Goal: Communication & Community: Answer question/provide support

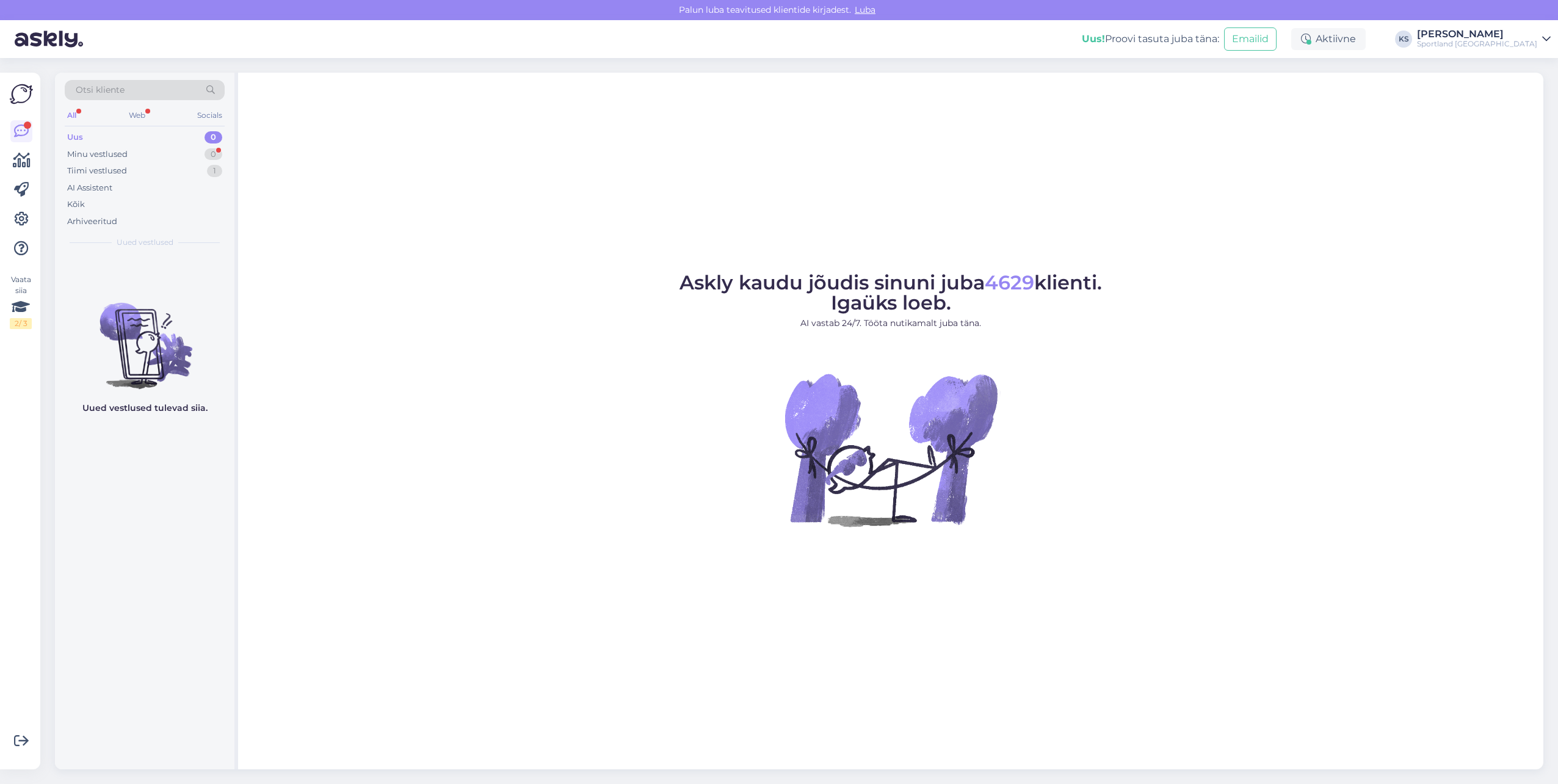
click at [9, 154] on div "Vaata siia 2 / 3 Võimalused Veendu, et Askly loob sulle väärtust. Sulge Ühenda …" at bounding box center [20, 421] width 40 height 696
click at [15, 155] on icon at bounding box center [22, 160] width 18 height 15
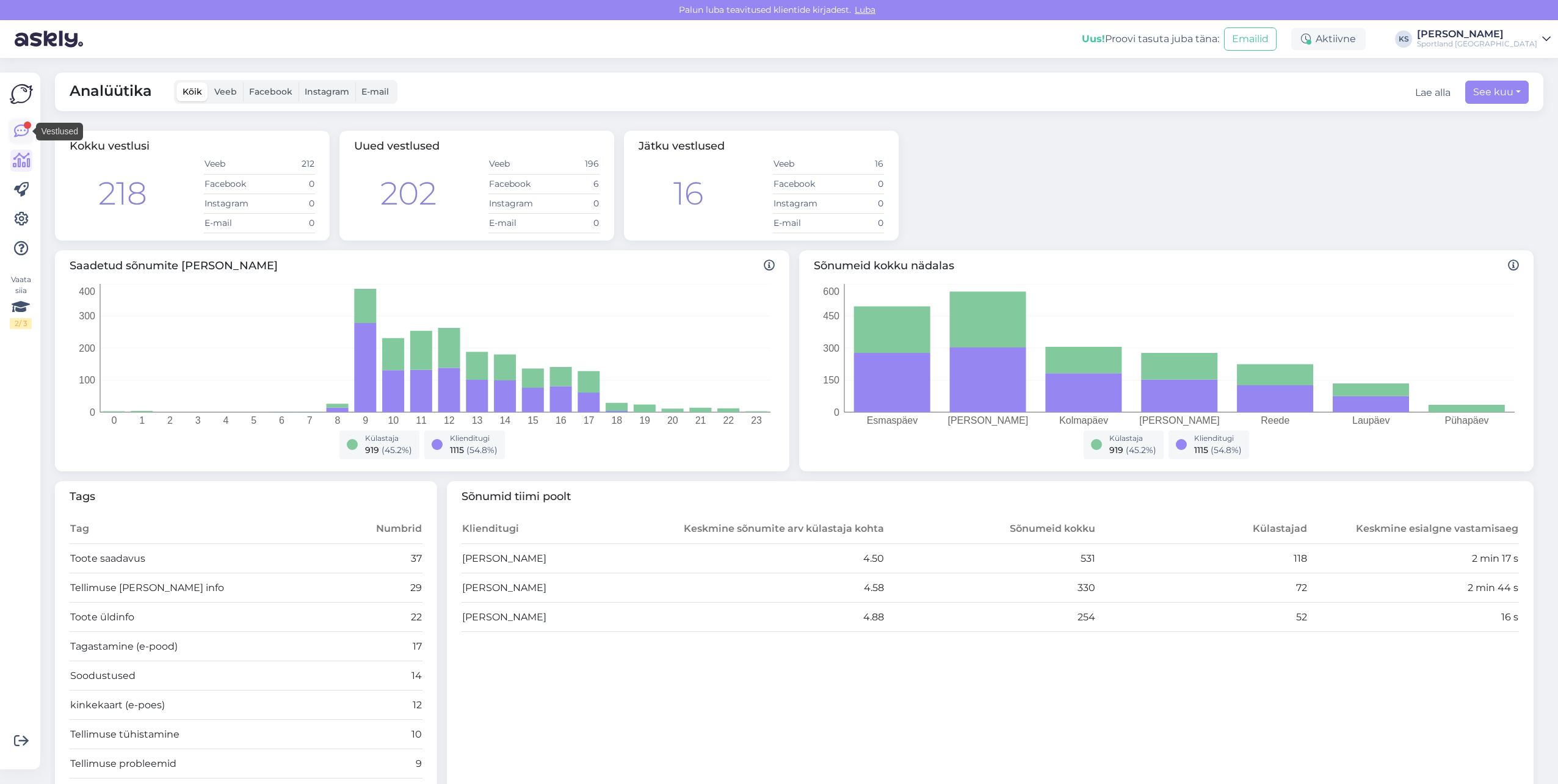
click at [22, 125] on icon at bounding box center [22, 131] width 15 height 15
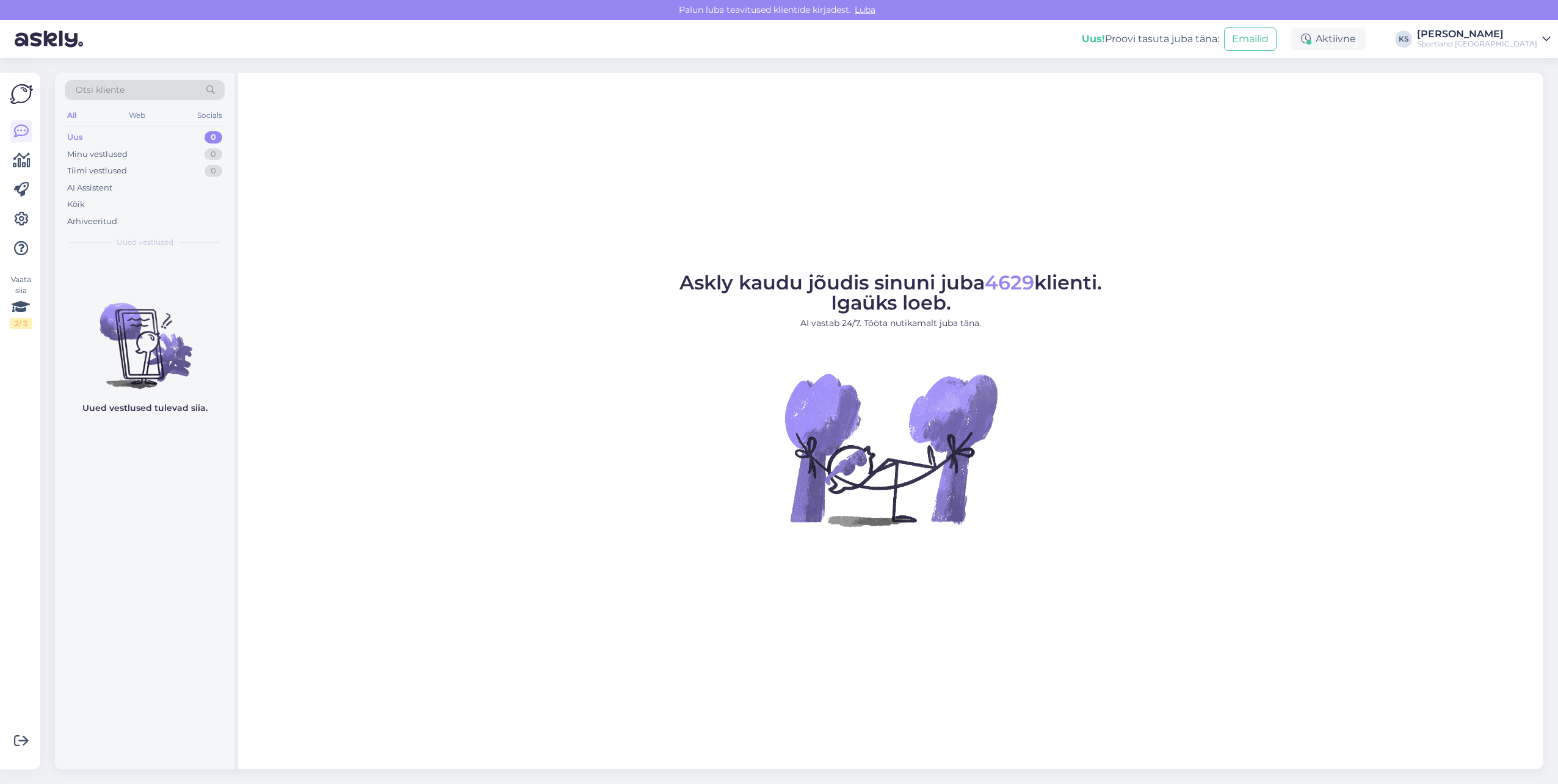
click at [1528, 43] on div "Sportland [GEOGRAPHIC_DATA]" at bounding box center [1477, 44] width 120 height 10
click at [1529, 87] on button "Ava" at bounding box center [1528, 94] width 27 height 19
click at [1481, 39] on div "[PERSON_NAME]" at bounding box center [1477, 33] width 120 height 10
click at [1533, 67] on button "Ava" at bounding box center [1528, 68] width 27 height 19
click at [1503, 29] on div "[PERSON_NAME]" at bounding box center [1477, 33] width 120 height 10
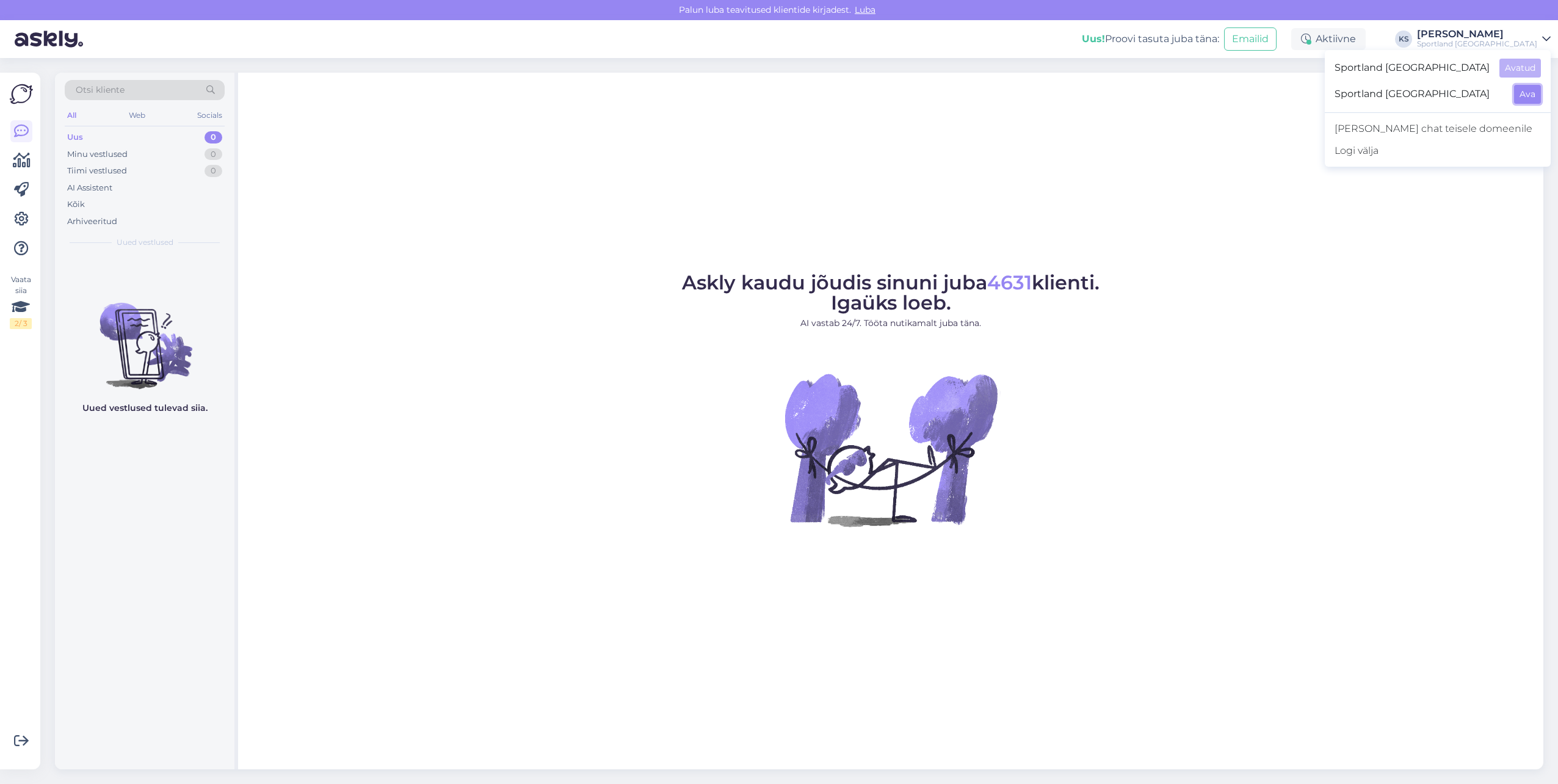
click at [1514, 94] on button "Ava" at bounding box center [1528, 94] width 27 height 19
click at [1521, 40] on div "Sportland [GEOGRAPHIC_DATA]" at bounding box center [1477, 44] width 120 height 10
click at [1525, 62] on button "Ava" at bounding box center [1528, 68] width 27 height 19
click at [1366, 48] on div "Aktiivne" at bounding box center [1329, 39] width 74 height 22
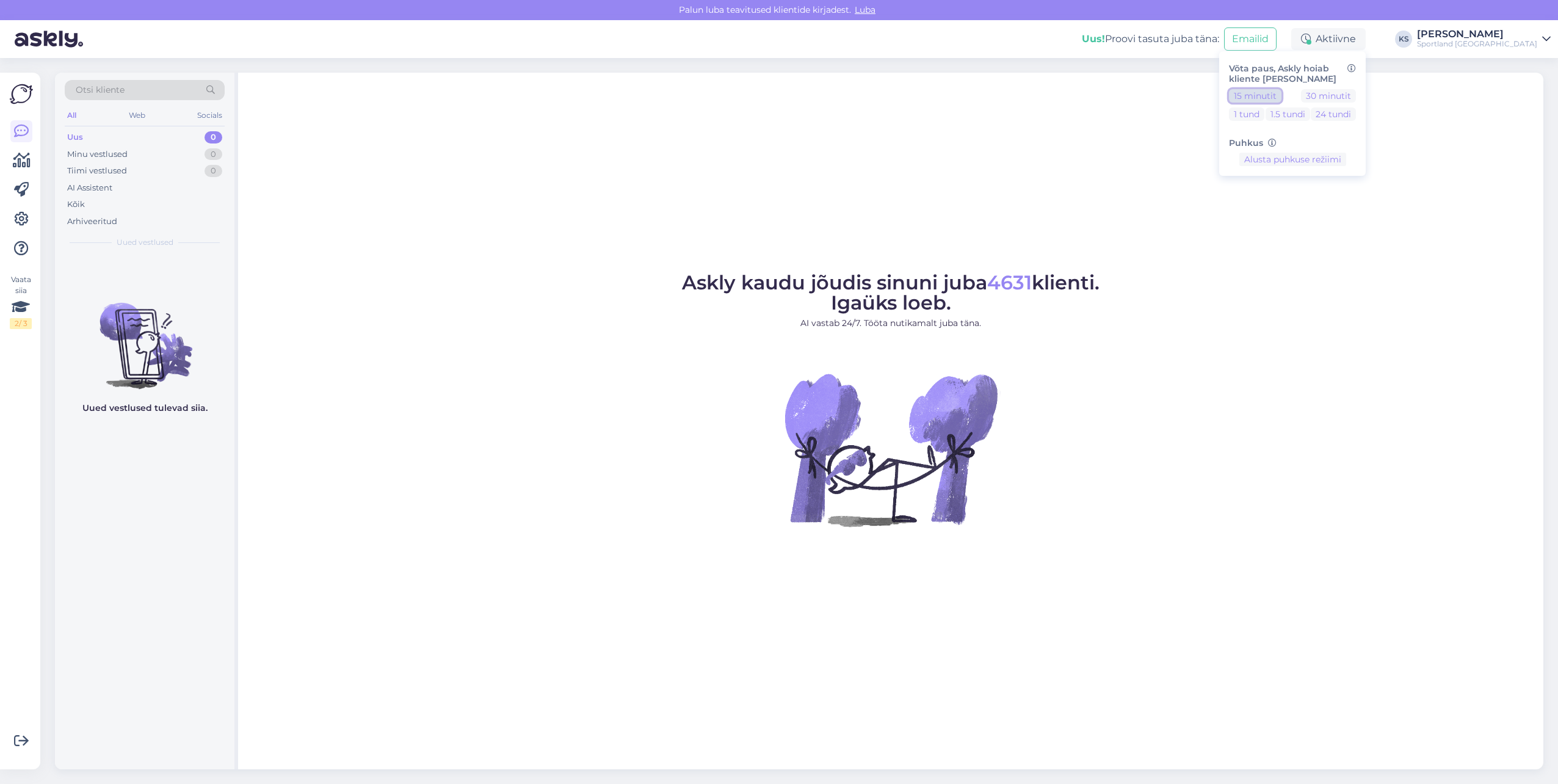
click at [1282, 90] on button "15 minutit" at bounding box center [1255, 96] width 53 height 13
click at [1505, 43] on div "Sportland [GEOGRAPHIC_DATA]" at bounding box center [1477, 44] width 120 height 10
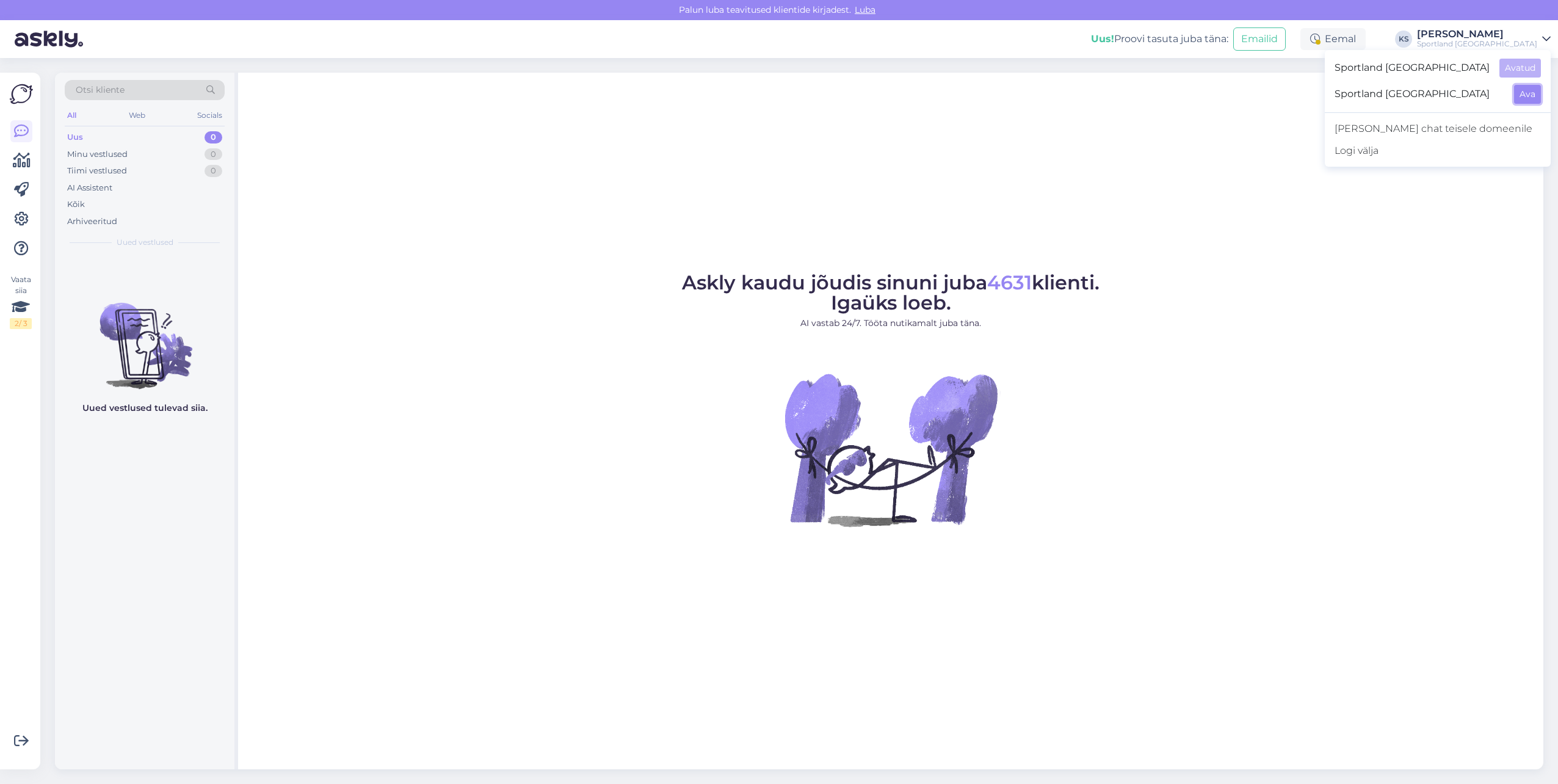
click at [1514, 94] on button "Ava" at bounding box center [1528, 94] width 27 height 19
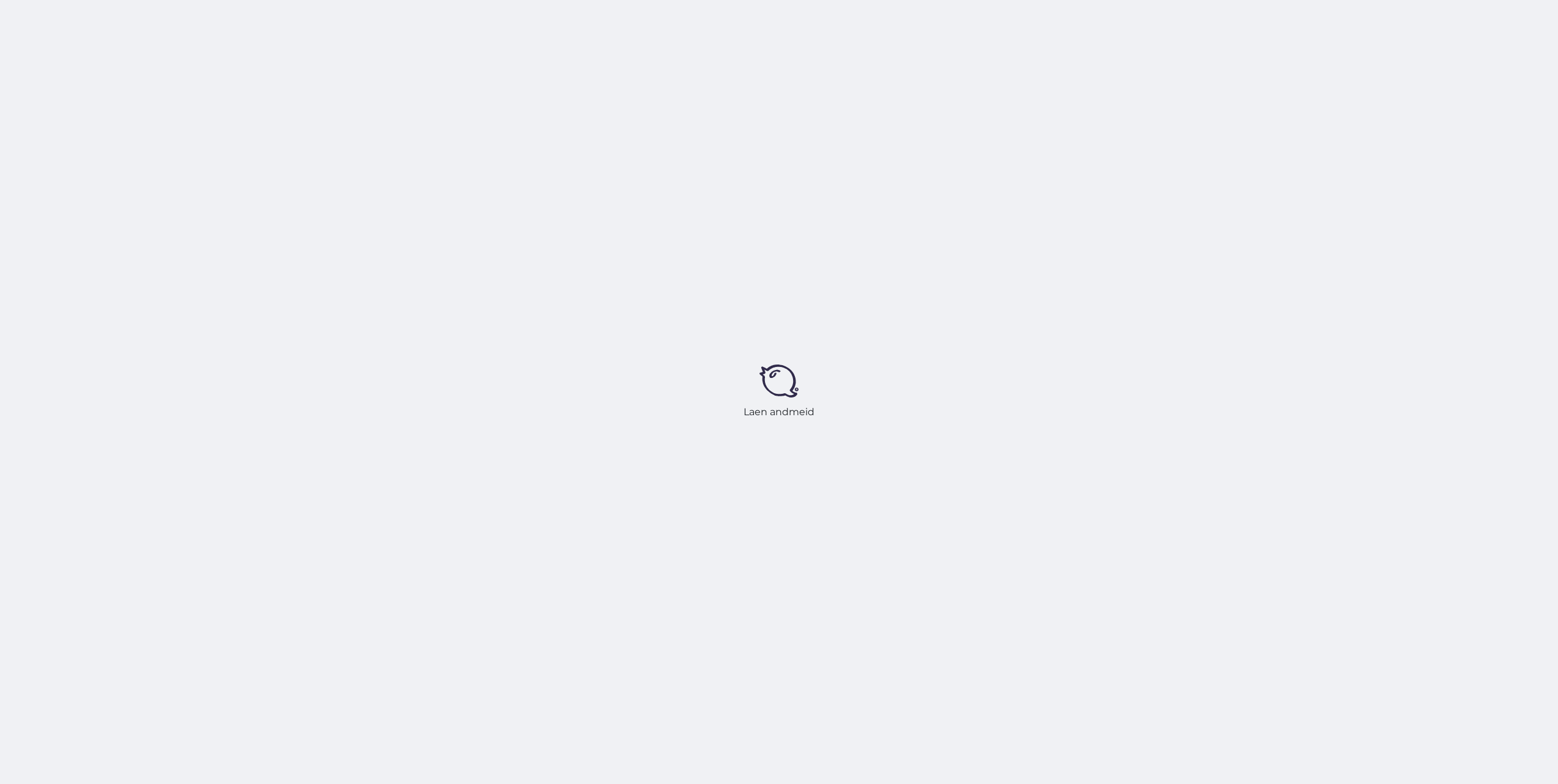
click at [1389, 27] on div "Laen andmeid" at bounding box center [779, 392] width 1558 height 784
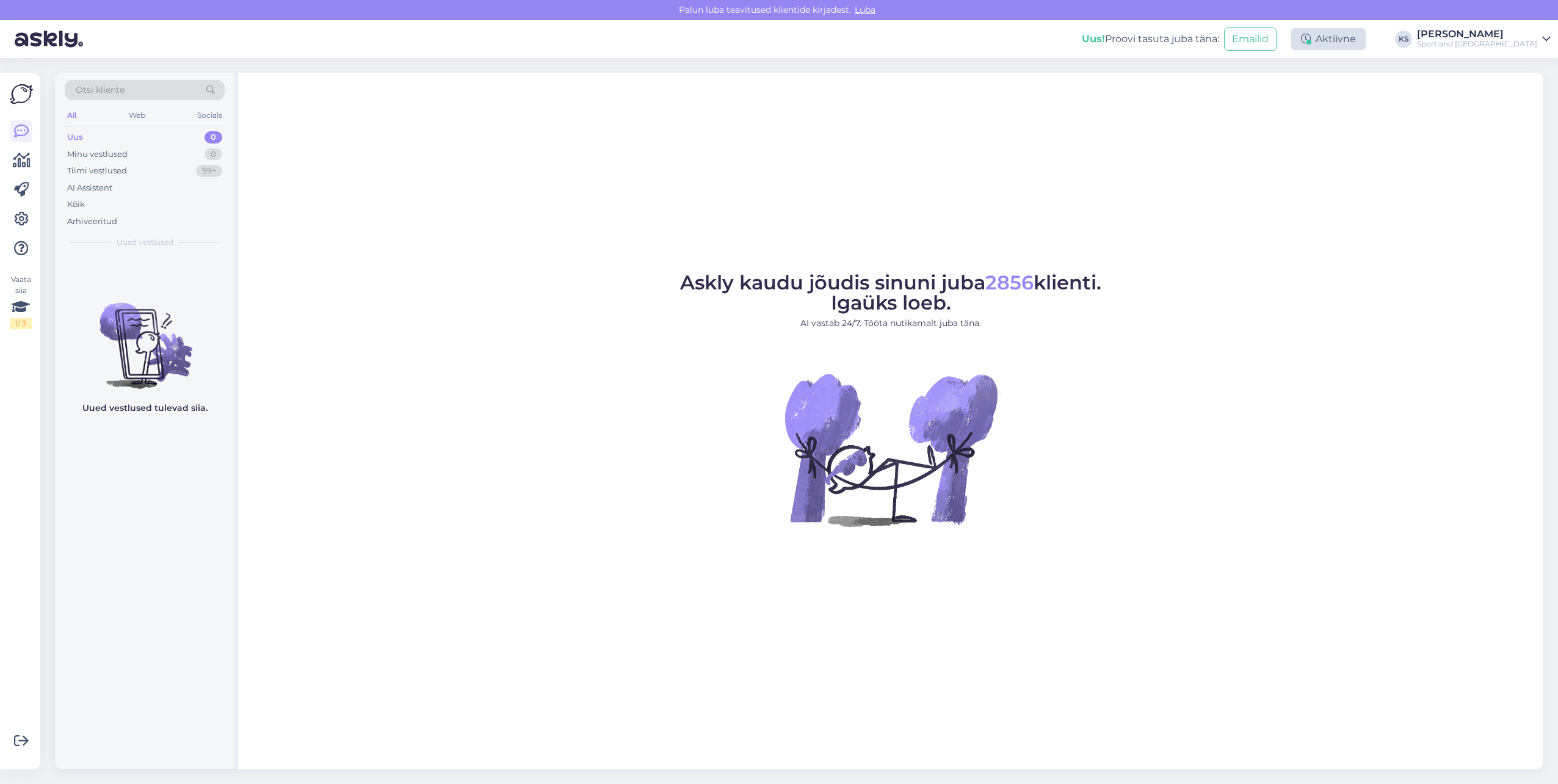
click at [1366, 35] on div "Aktiivne" at bounding box center [1329, 39] width 74 height 22
click at [1282, 92] on button "15 minutit" at bounding box center [1255, 96] width 53 height 13
click at [1348, 188] on div "Lõpeta paus Lõpeta paus Pausi [PERSON_NAME] | 12:50" at bounding box center [1292, 193] width 127 height 54
click at [1323, 192] on button "Lõpeta paus" at bounding box center [1292, 197] width 62 height 13
click at [1497, 35] on div "[PERSON_NAME]" at bounding box center [1477, 33] width 120 height 10
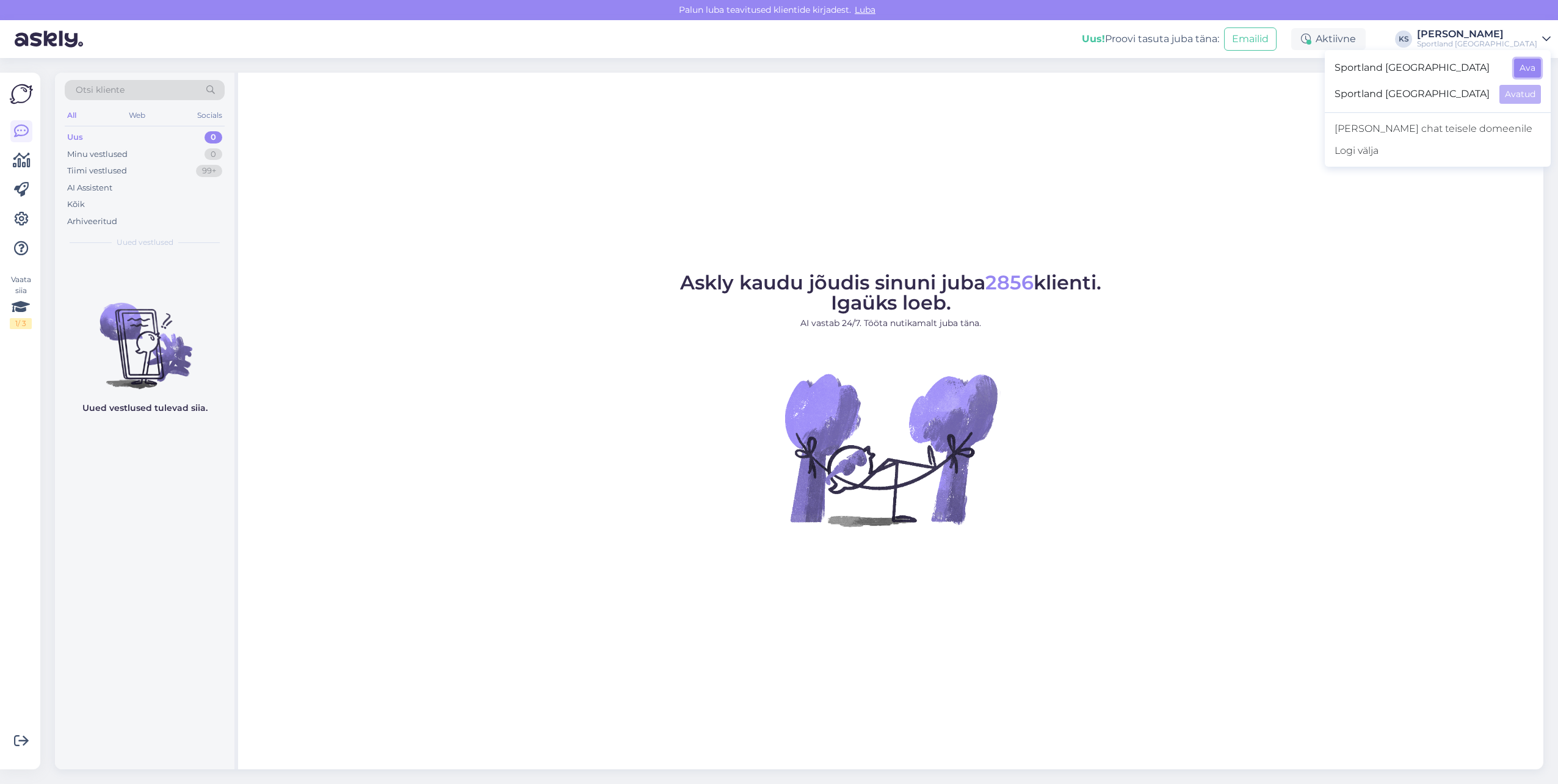
click at [1524, 68] on button "Ava" at bounding box center [1528, 68] width 27 height 19
click at [1366, 36] on div "Eemal" at bounding box center [1333, 39] width 65 height 22
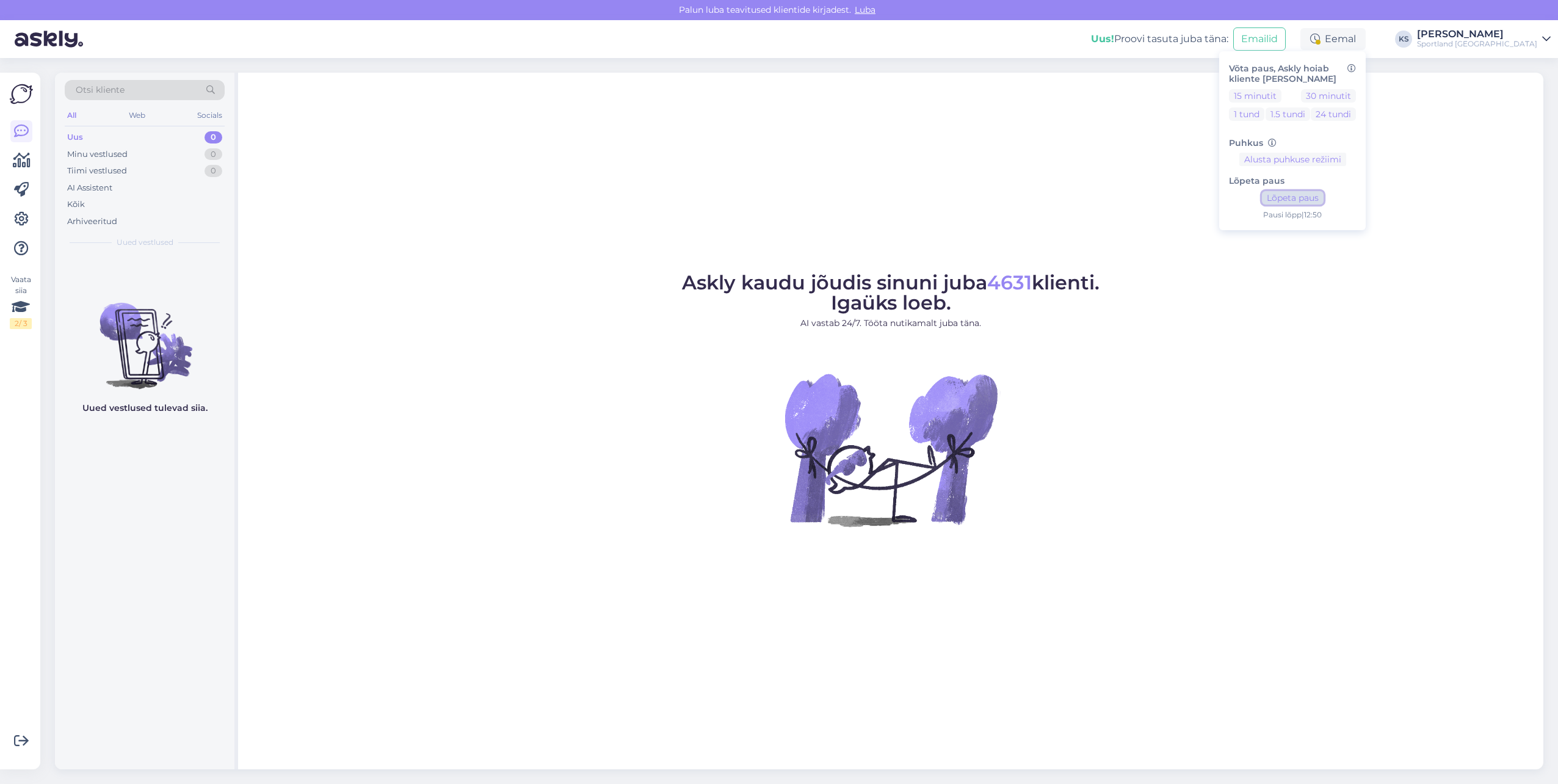
click at [1323, 195] on button "Lõpeta paus" at bounding box center [1292, 197] width 62 height 13
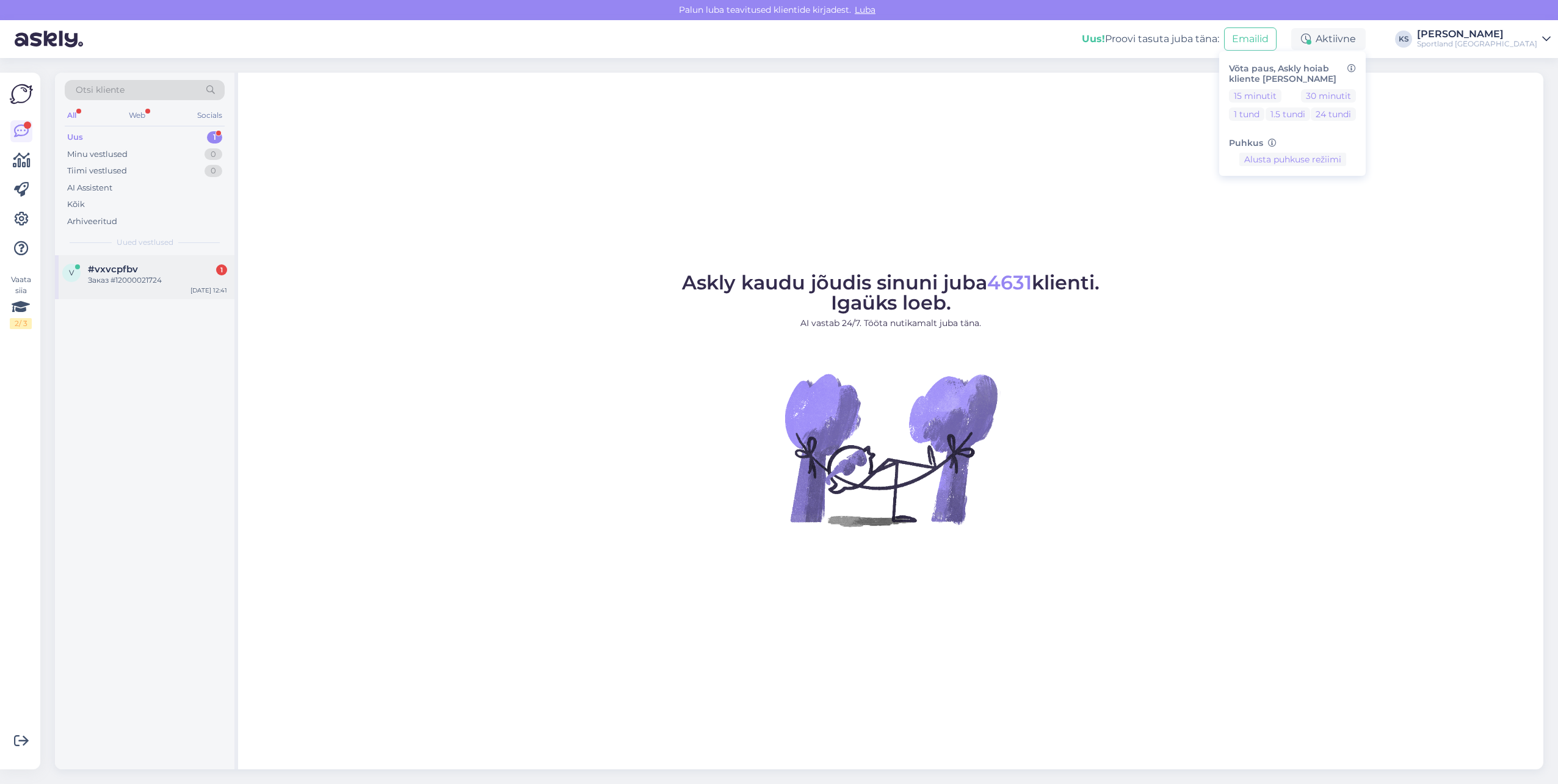
click at [180, 270] on div "#vxvcpfbv 1" at bounding box center [157, 269] width 139 height 11
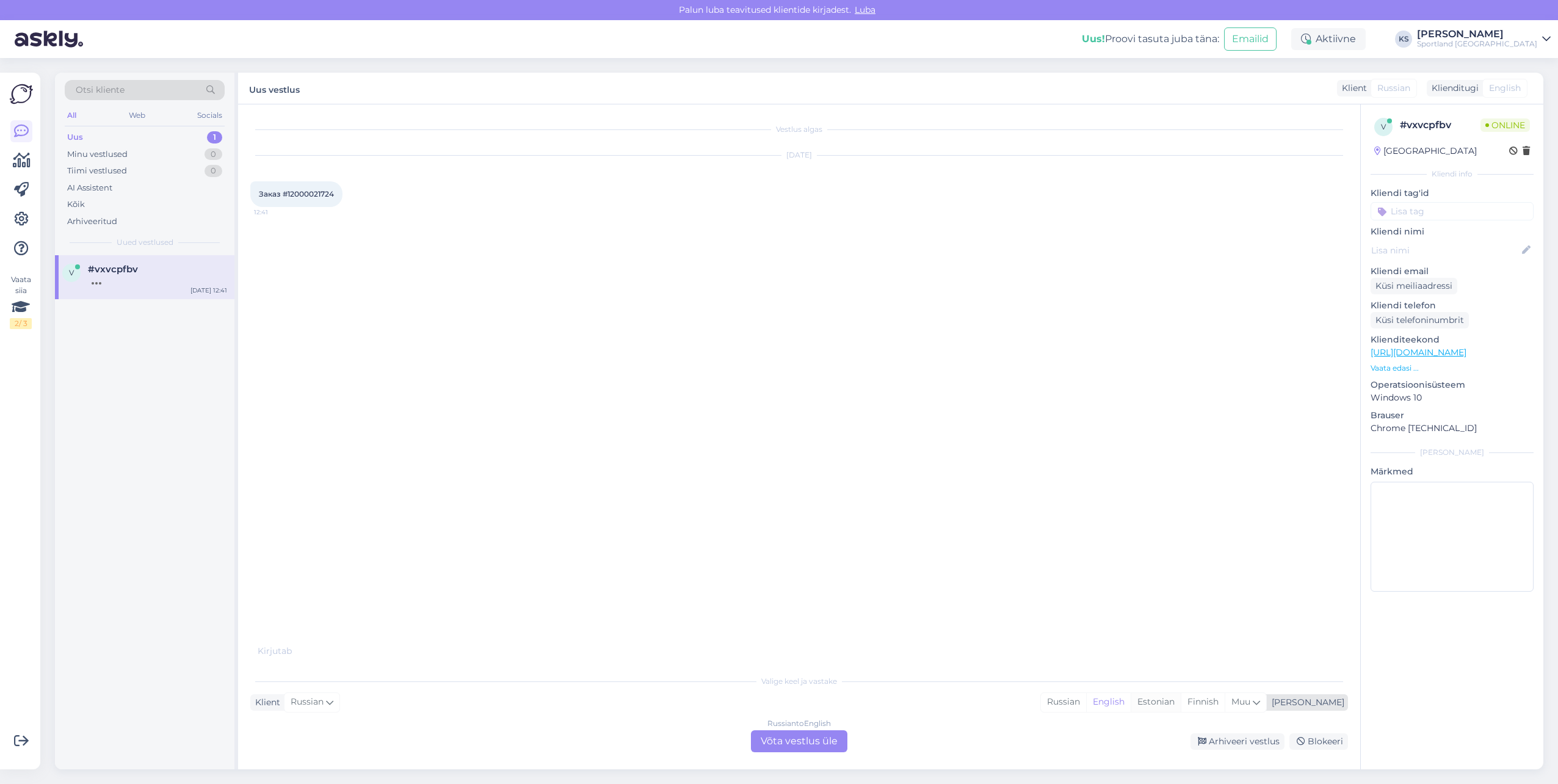
click at [1181, 695] on div "Estonian" at bounding box center [1156, 702] width 50 height 19
click at [829, 739] on div "Russian to Estonian Võta vestlus üle" at bounding box center [799, 741] width 97 height 22
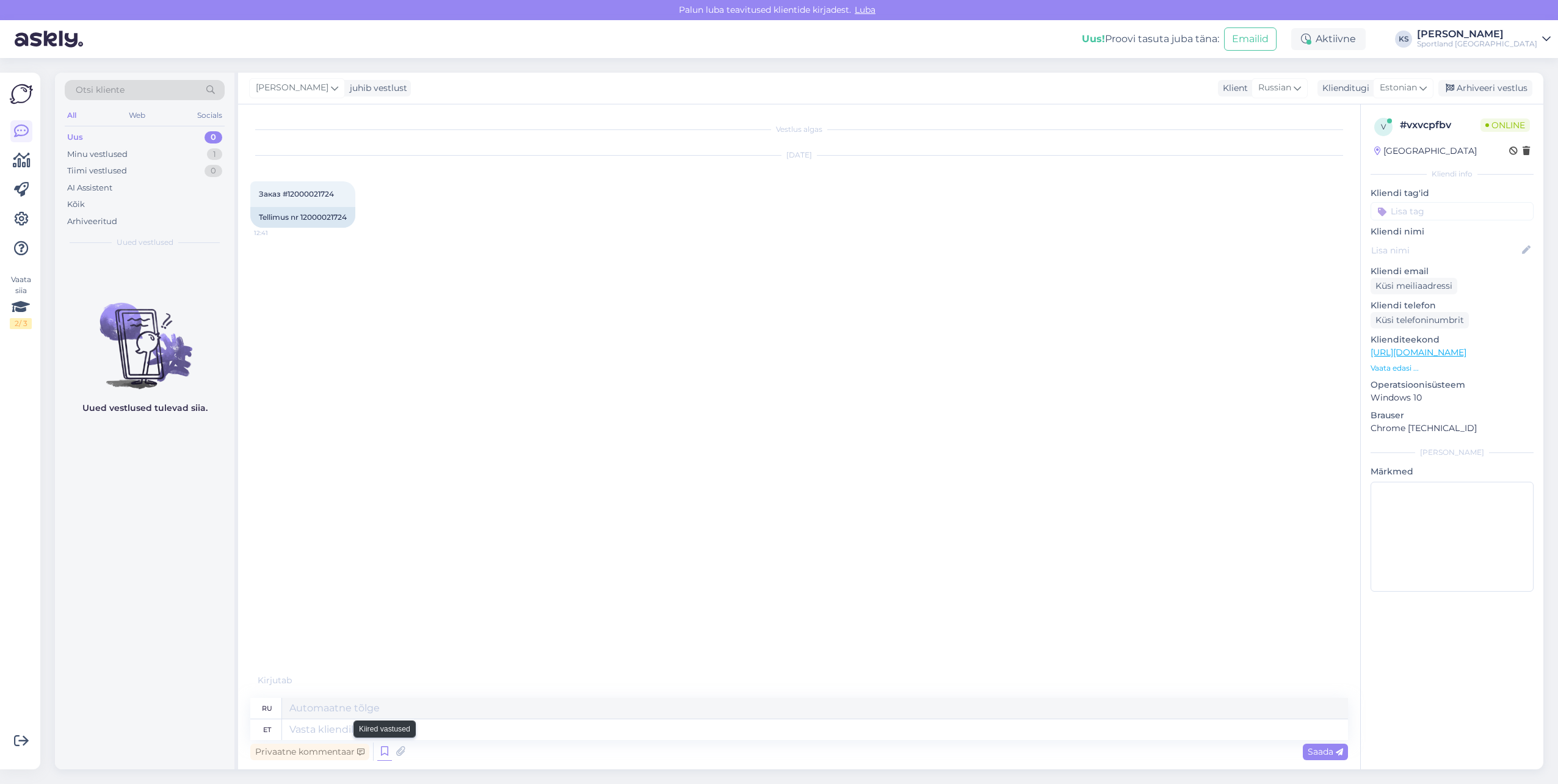
click at [380, 753] on icon at bounding box center [385, 751] width 15 height 19
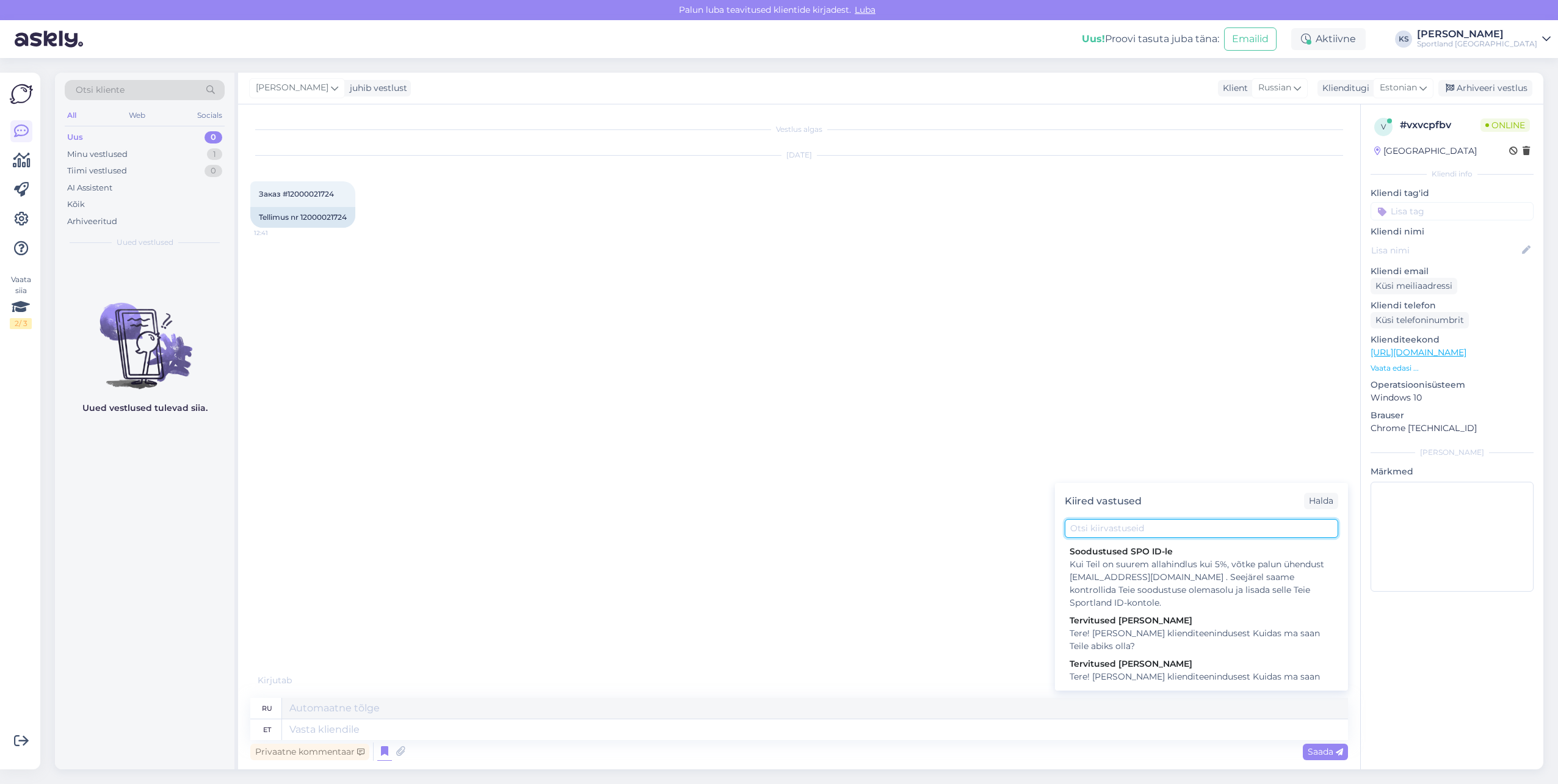
click at [1127, 526] on input "text" at bounding box center [1202, 528] width 273 height 19
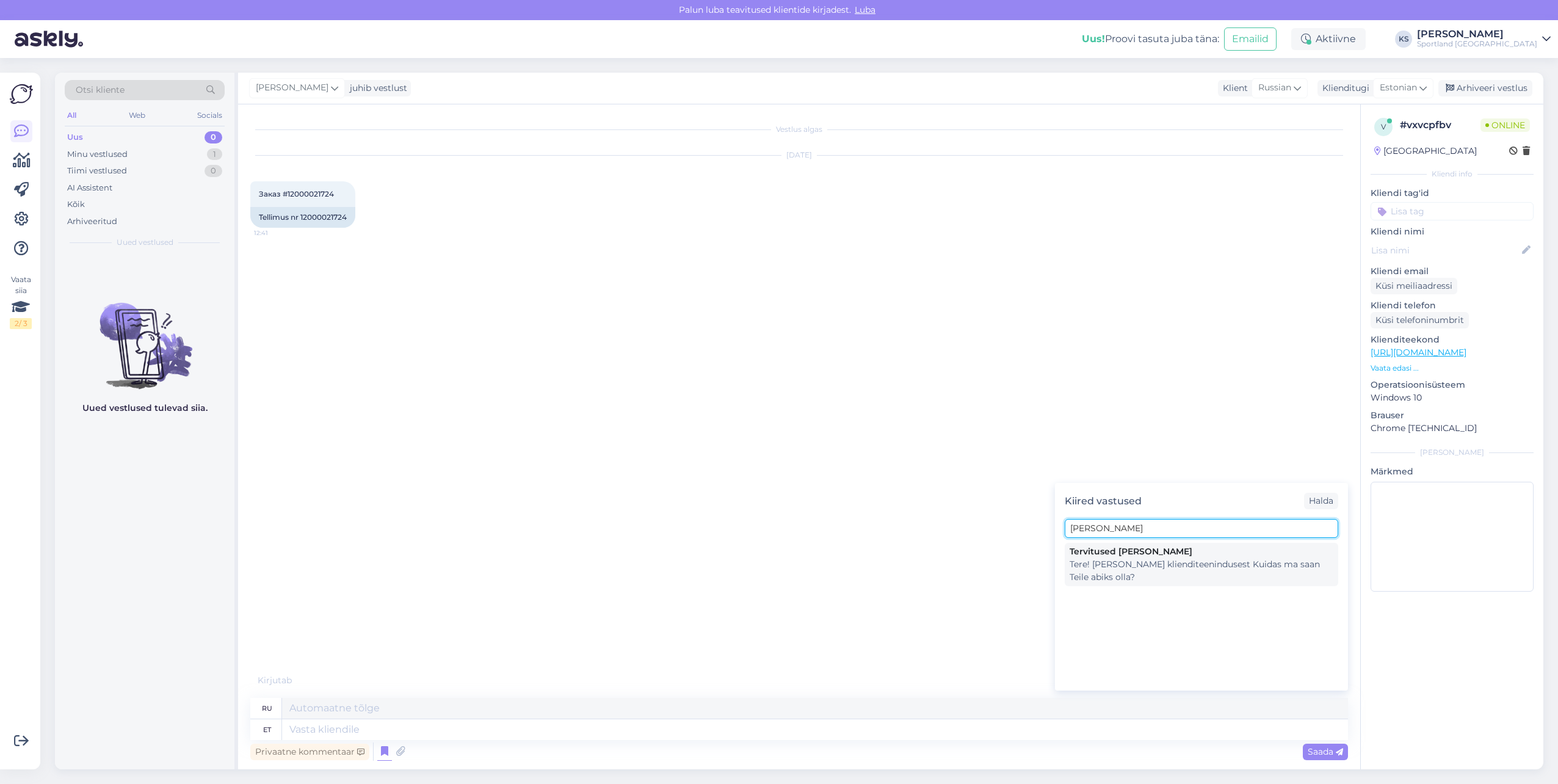
type input "[PERSON_NAME]"
click at [1153, 559] on div "Tere! [PERSON_NAME] klienditeenindusest Kuidas ma saan Teile abiks olla?" at bounding box center [1201, 570] width 264 height 26
type textarea "Здравствуйте! Я [PERSON_NAME] из службы поддержки клиентов Чем я могу вам помоч…"
type textarea "Tere! [PERSON_NAME] klienditeenindusest Kuidas ma saan Teile abiks olla?"
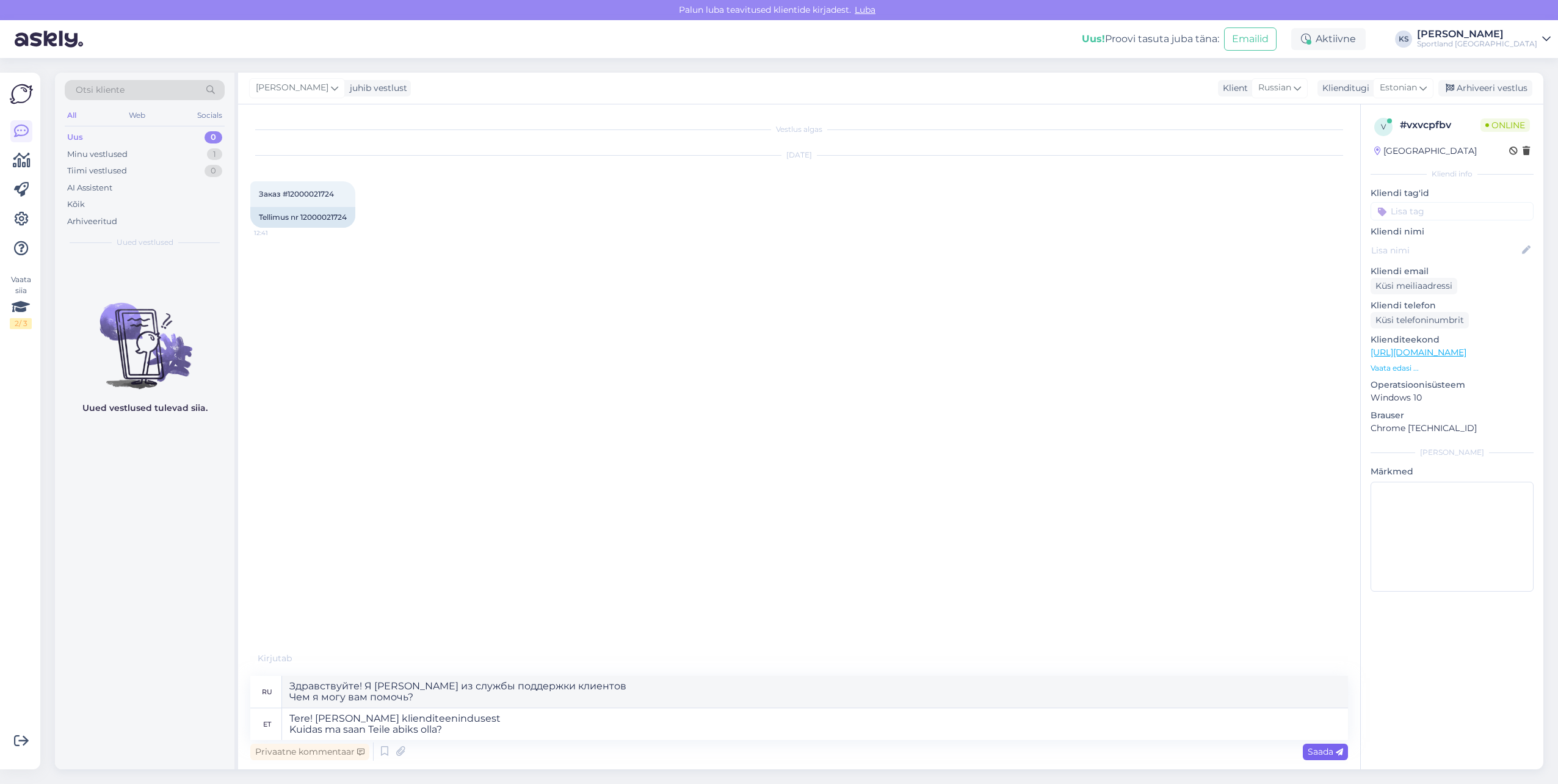
click at [1316, 753] on span "Saada" at bounding box center [1326, 751] width 36 height 11
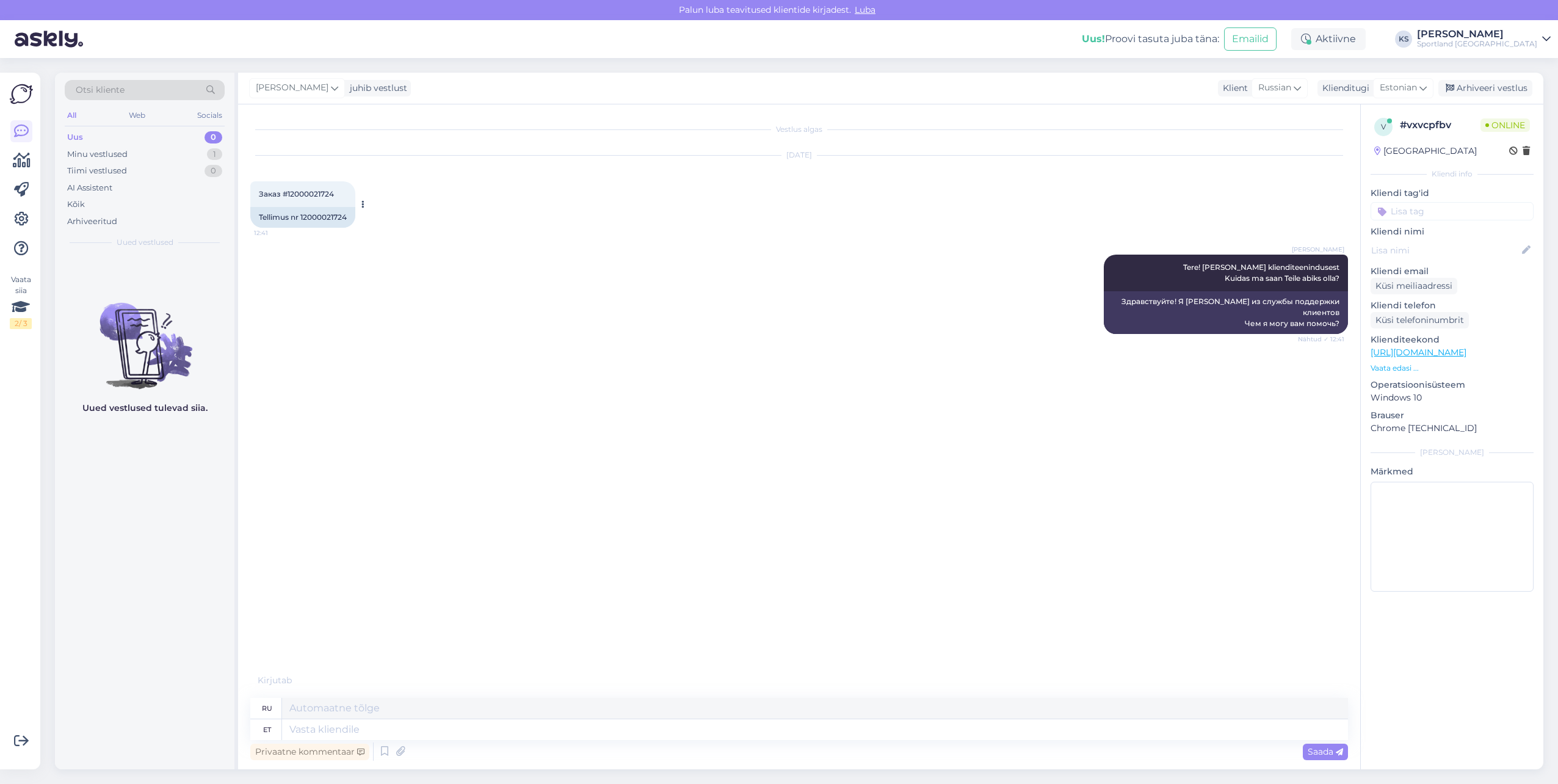
click at [330, 215] on div "Tellimus nr 12000021724" at bounding box center [302, 218] width 105 height 21
copy div "12000021724"
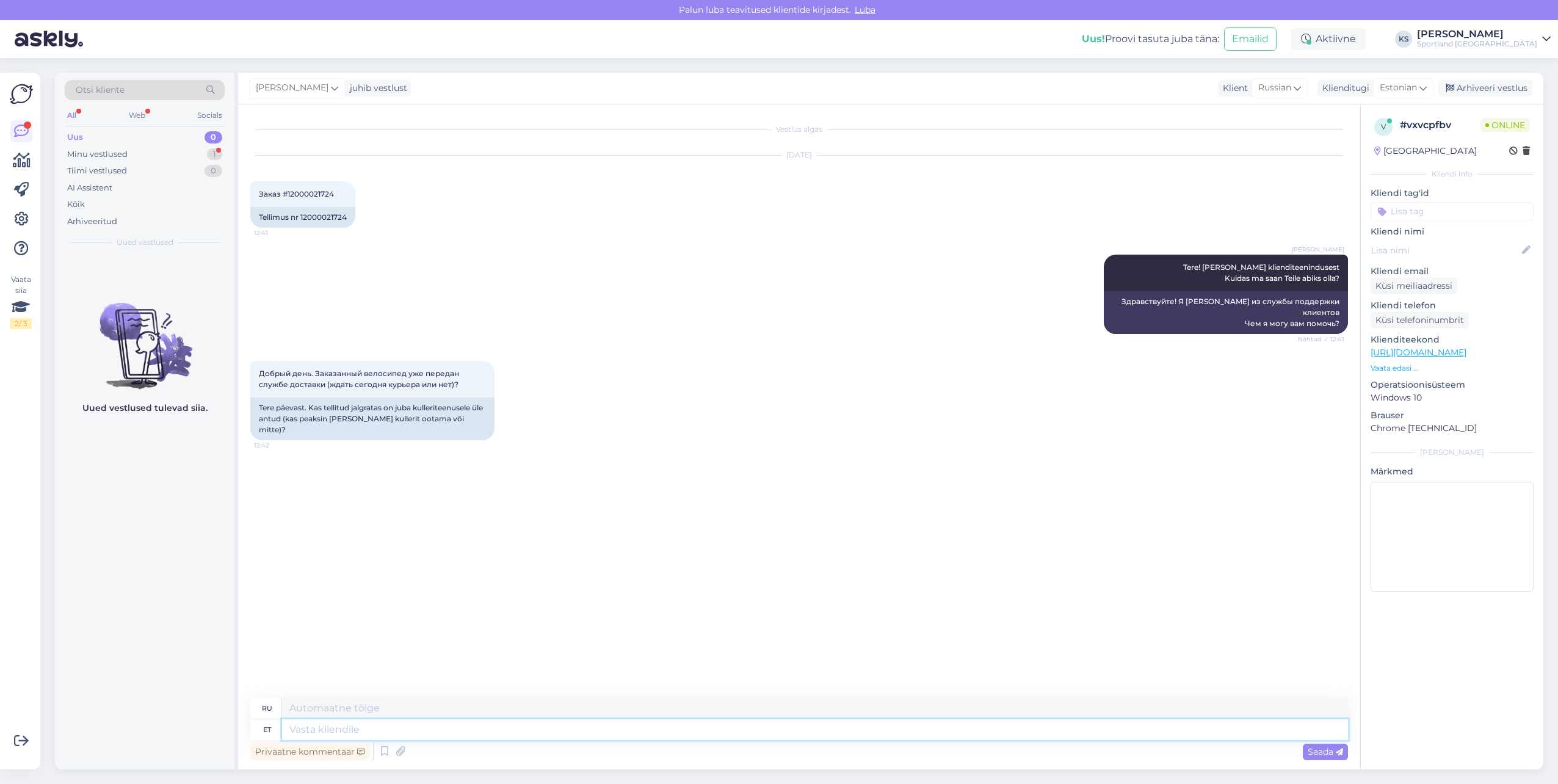
click at [489, 735] on textarea at bounding box center [815, 729] width 1066 height 21
type textarea "Hetkel n"
type textarea "В настоящее время"
type textarea "Hetkel näen, et tel"
type textarea "Сейчас я вижу,"
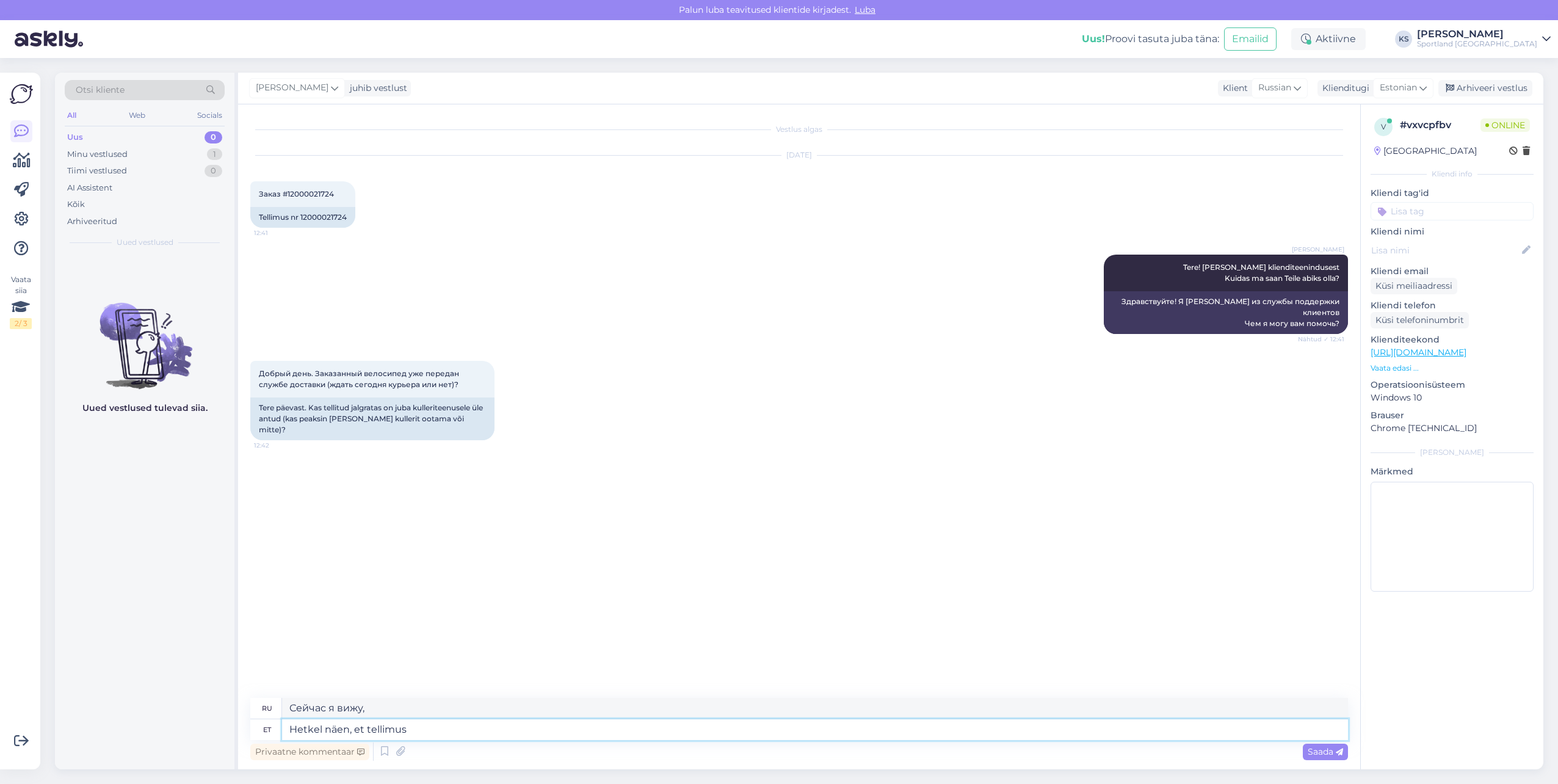
type textarea "Hetkel näen, et tellimus"
type textarea "В настоящее время я вижу, что заказ"
type textarea "Hetkel näen, et tellimus oli e"
type textarea "Теперь я вижу, что заказ был выполнен."
type textarea "Hetkel näen, et tellimus oli eile"
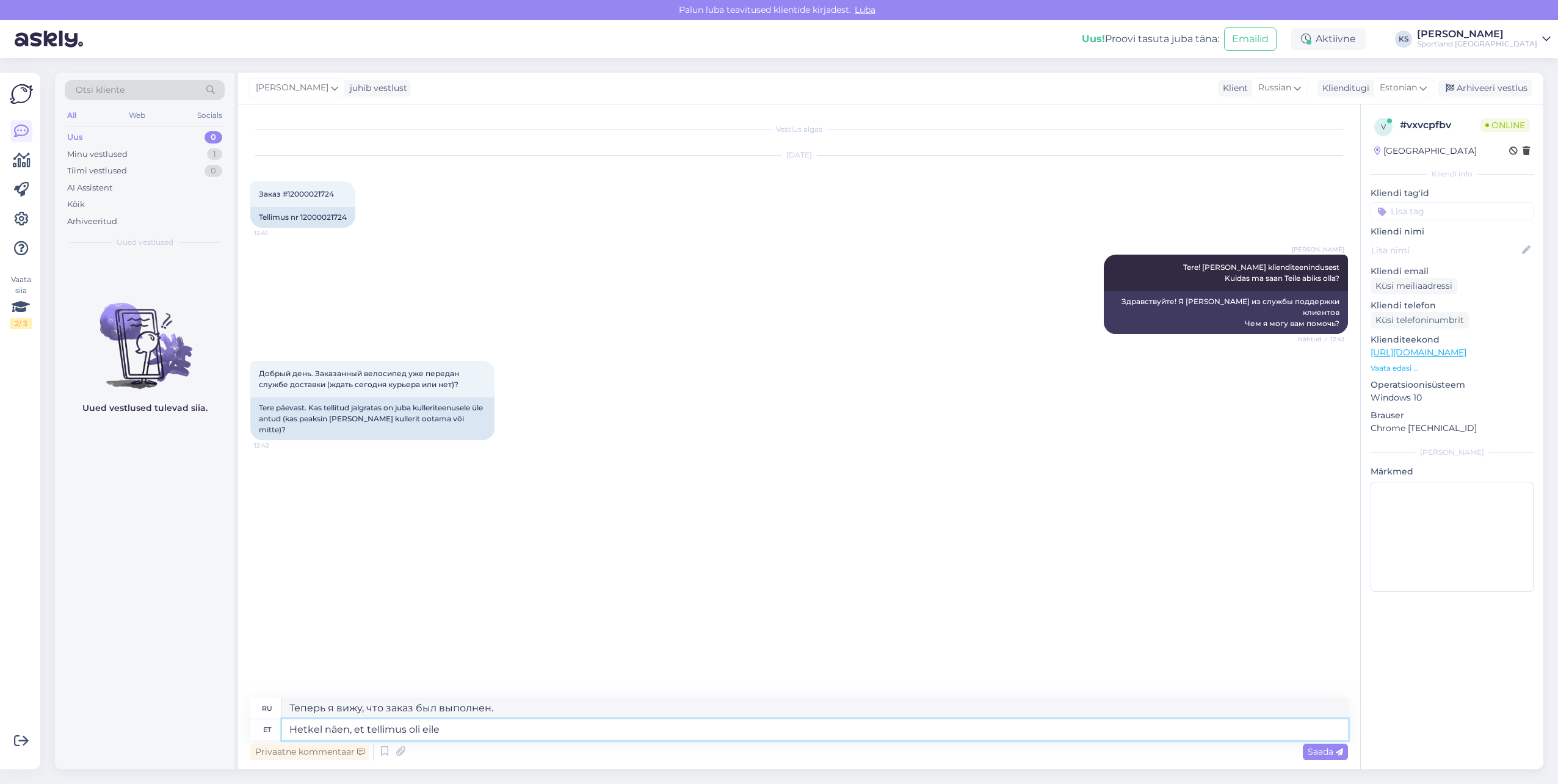
type textarea "Теперь я вижу, что заказ был сделан вчера."
type textarea "Hetkel näen, et tellimus oli eile välja saa"
type textarea "Теперь я вижу, что заказ был отправлен вчера."
type textarea "Hetkel näen, et tellimus oli eile välja saadetud ja"
type textarea "Сейчас я вижу, что заказ был отправлен вчера."
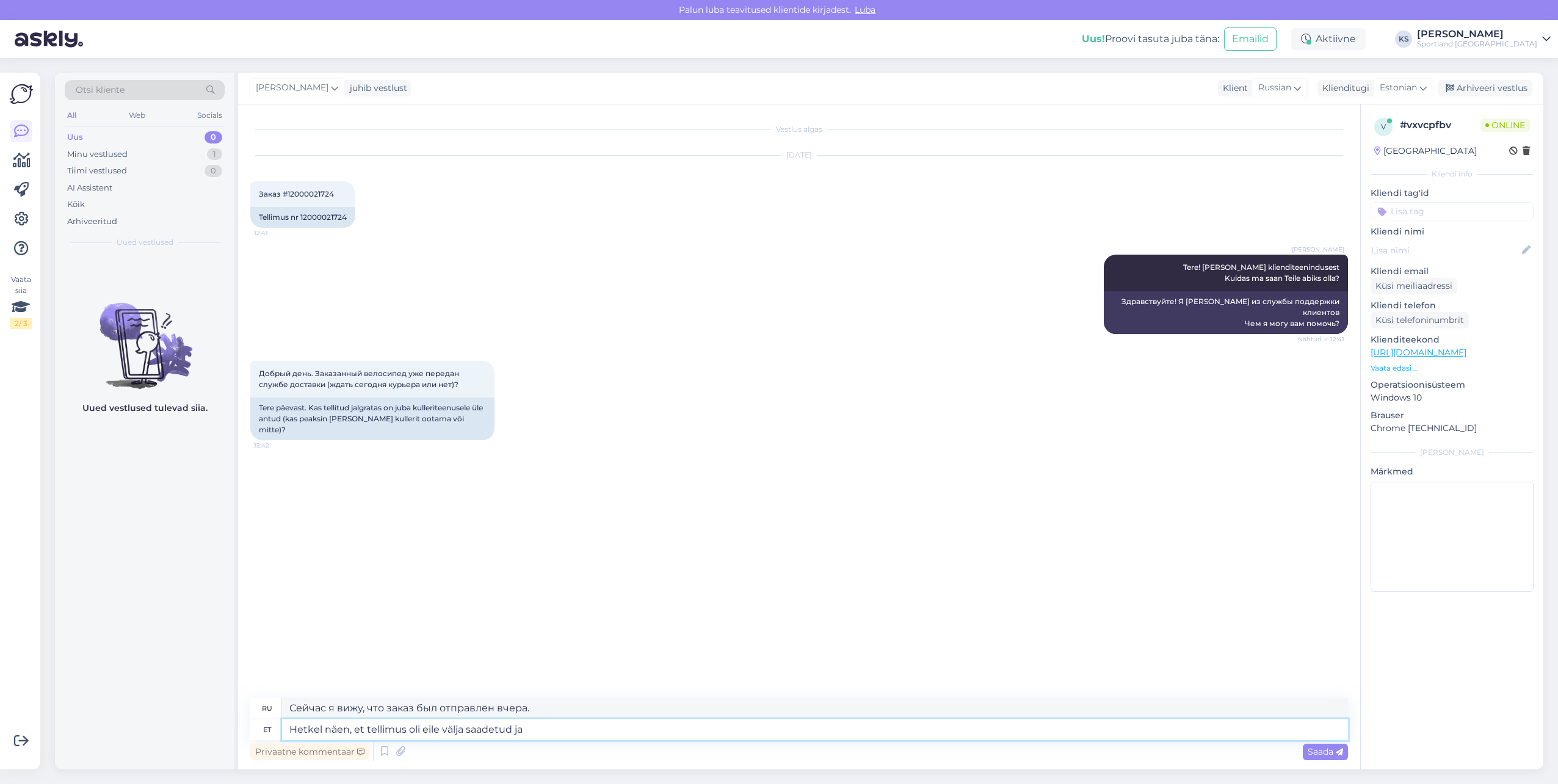
type textarea "Hetkel näen, et tellimus oli eile välja saadetud ja v"
type textarea "В настоящее время я вижу, что заказ был отправлен вчера [PERSON_NAME]"
type textarea "Hetkel näen, et tellimus oli eile välja saadetud ja võib k"
type textarea "В настоящее время я вижу, что заказ был отправлен вчера и может"
type textarea "Hetkel näen, et tellimus oli eile välja saadetud ja võib [PERSON_NAME] j"
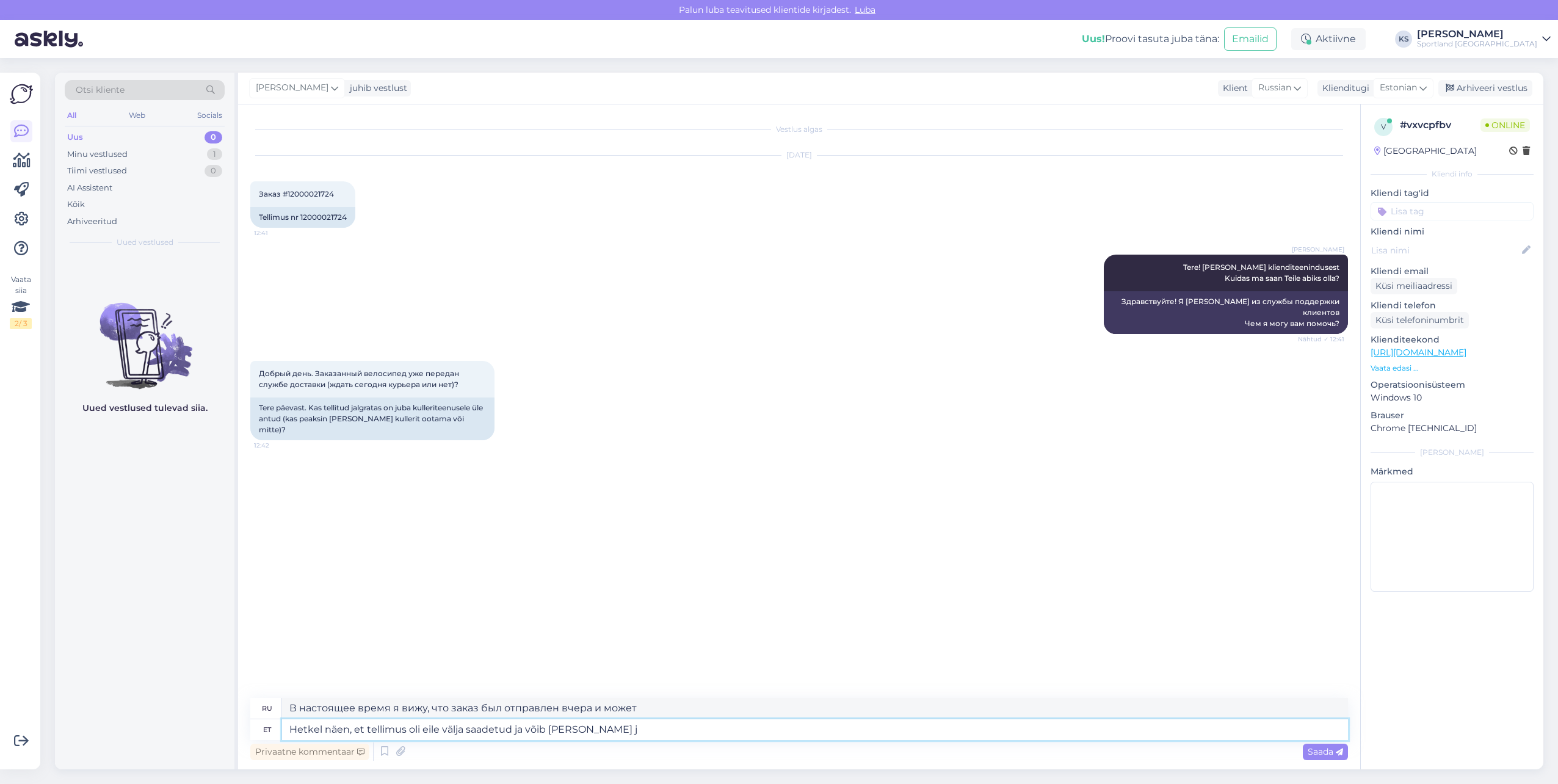
type textarea "На данный момент я вижу, что заказ был отправлен вчера и может прибыть."
type textarea "Hetkel näen, et tellimus oli eile välja saadetud ja võib [PERSON_NAME] t"
type textarea "В настоящее время я вижу, что заказ был отправлен вчера и может прибыть скоро."
type textarea "Hetkel näen, et tellimus oli eile välja saadetud ja võib [PERSON_NAME] [PERSON_…"
type textarea "В настоящее время я вижу, что заказ был отправлен вчера и может прибыть сегодня…"
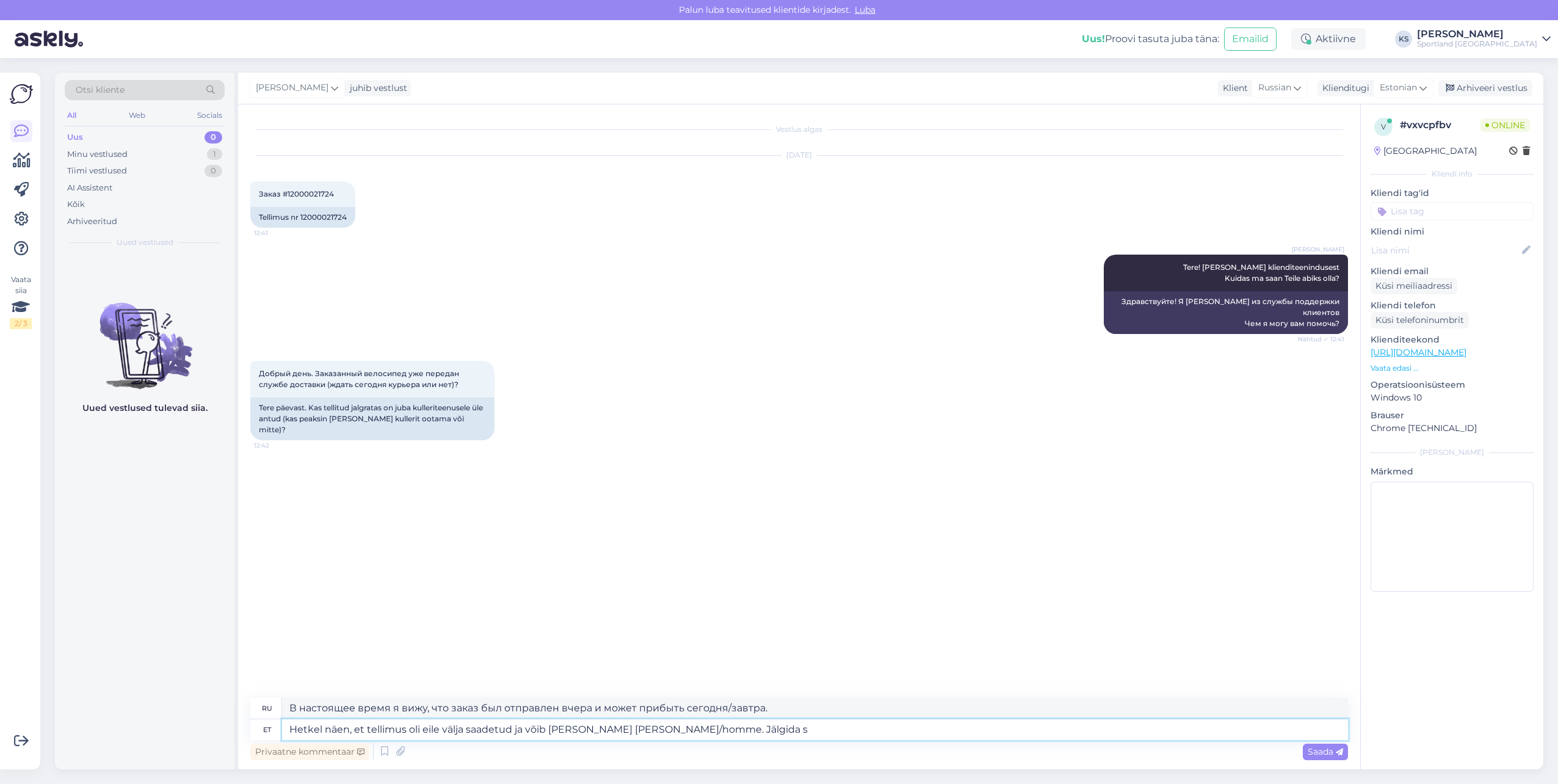
type textarea "Hetkel näen, et tellimus oli eile välja saadetud ja võib [PERSON_NAME] [PERSON_…"
type textarea "Вижу, что заказ был отправлен вчера и может прибыть сегодня/завтра. Отследить"
type textarea "Hetkel näen, et tellimus oli eile välja saadetud ja võib [PERSON_NAME] [PERSON_…"
type textarea "Вижу, что заказ был отправлен вчера и может прибыть сегодня/завтра. Отследить д…"
type textarea "Hetkel näen, et tellimus oli eile välja saadetud ja võib [PERSON_NAME] [PERSON_…"
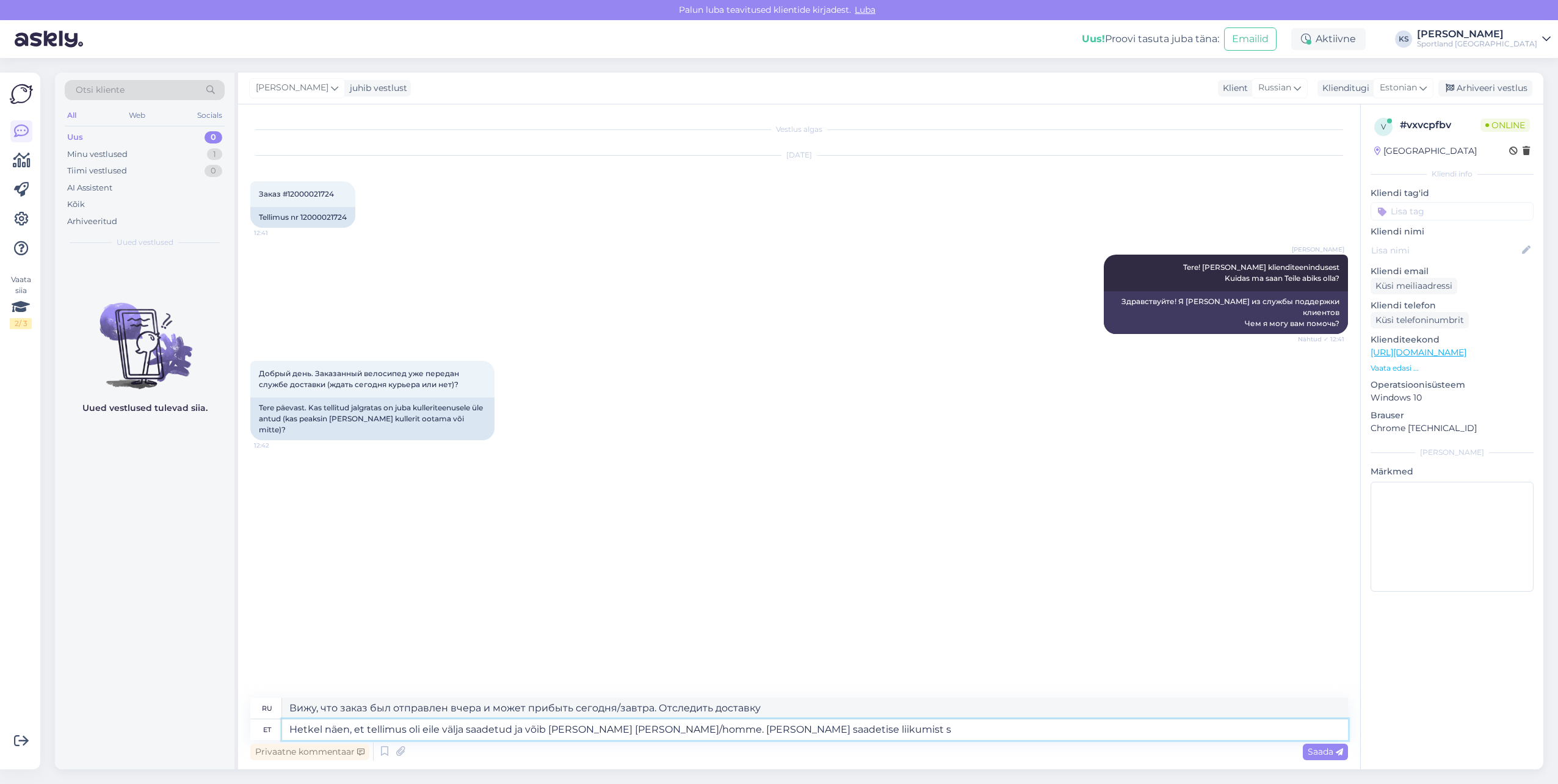
type textarea "Вижу, что заказ был отправлен вчера и может прибыть сегодня/завтра. Отследить п…"
type textarea "Hetkel näen, et tellimus oli eile välja saadetud ja võib [PERSON_NAME] [PERSON_…"
type textarea "Вижу, что заказ был отправлен вчера и, возможно, прибудет сегодня/завтра. Вы мо…"
type textarea "Hetkel näen, et tellimus oli eile välja saadetud ja võib [PERSON_NAME] [PERSON_…"
type textarea "Сейчас я вижу, что заказ был отправлен вчера и, возможно, прибудет сегодня/завт…"
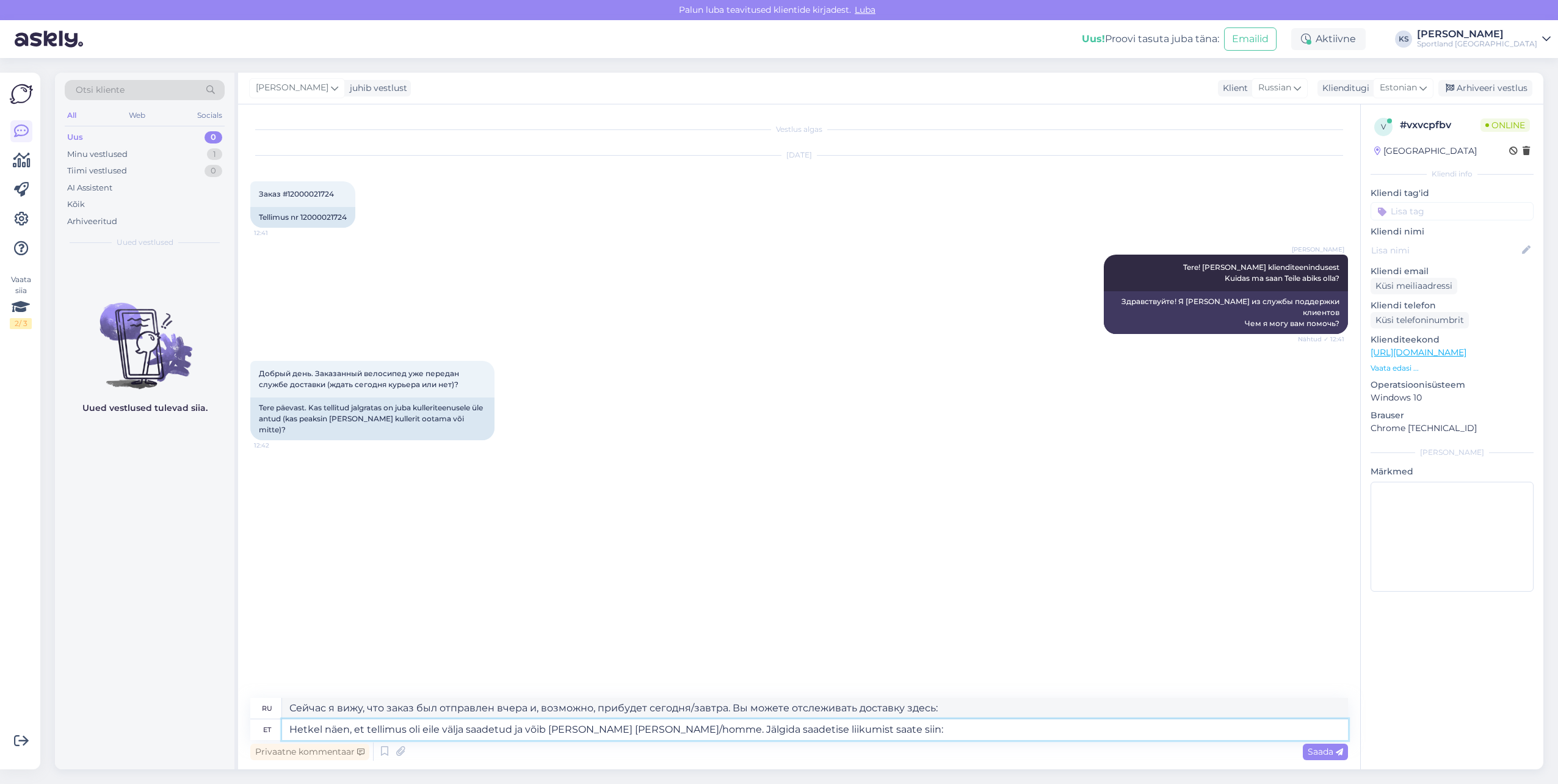
paste textarea "[URL][DOMAIN_NAME]"
type textarea "Hetkel näen, et tellimus oli eile välja saadetud ja võib [PERSON_NAME] [PERSON_…"
type textarea "Вижу, что заказ был отправлен вчера и, возможно, прибудет сегодня/завтра. Вы мо…"
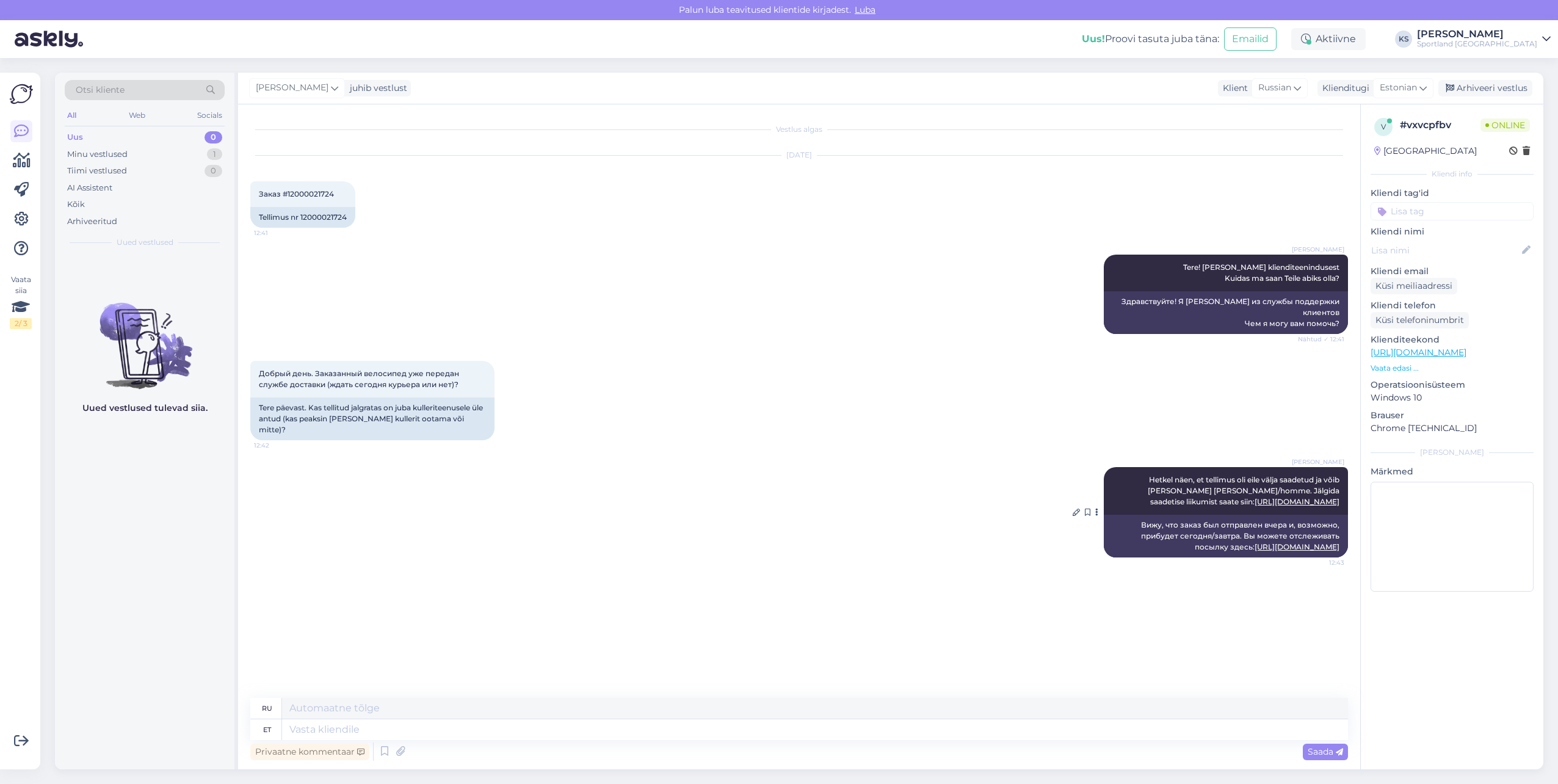
click at [1254, 549] on link "[URL][DOMAIN_NAME]" at bounding box center [1297, 546] width 85 height 9
click at [1436, 204] on input at bounding box center [1453, 211] width 163 height 19
type input "tellimuse"
click at [1461, 299] on span "Tellimuse [PERSON_NAME] info" at bounding box center [1453, 302] width 98 height 7
click at [1494, 30] on div "[PERSON_NAME]" at bounding box center [1477, 33] width 120 height 10
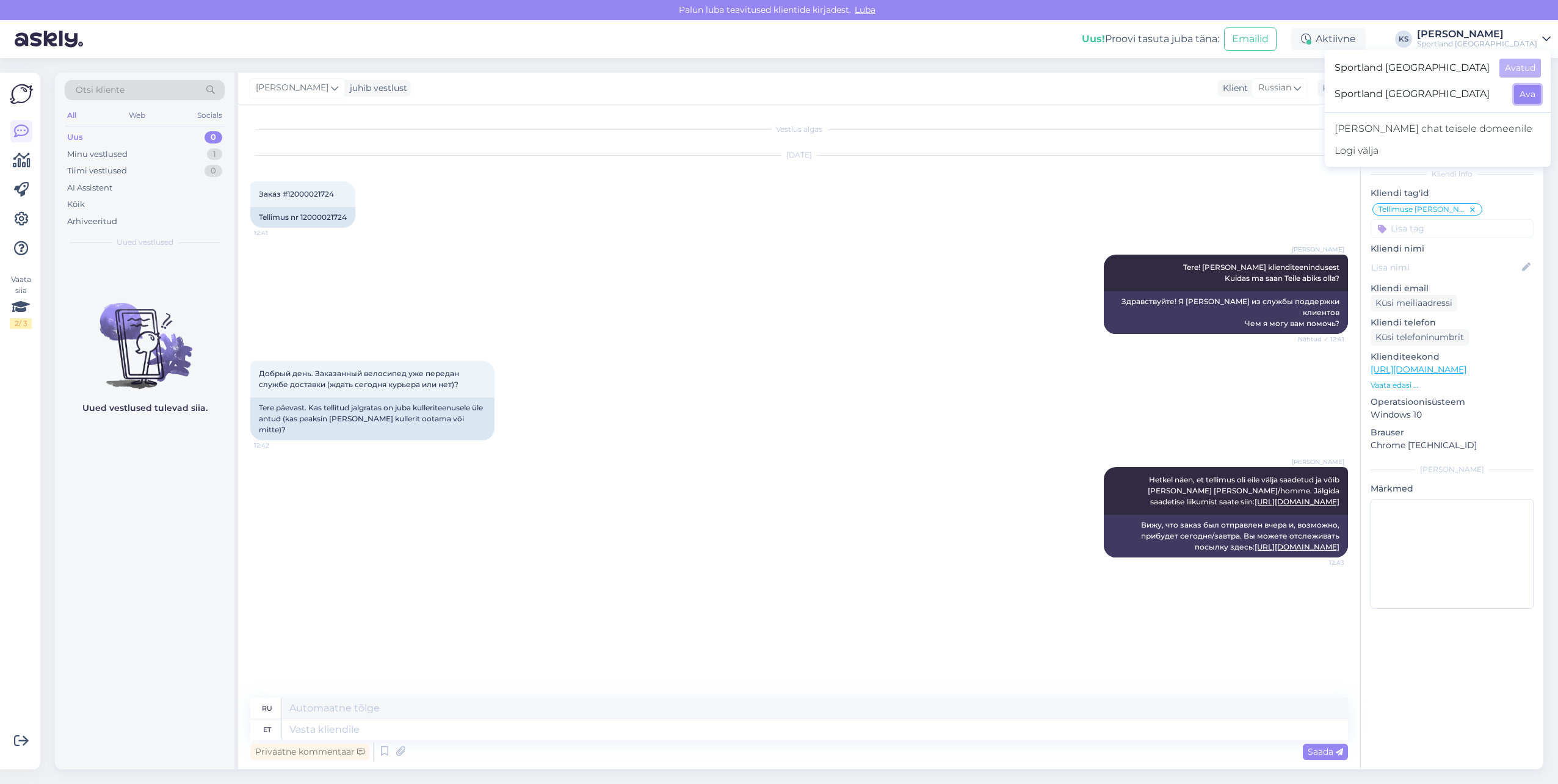
click at [1523, 88] on button "Ava" at bounding box center [1528, 94] width 27 height 19
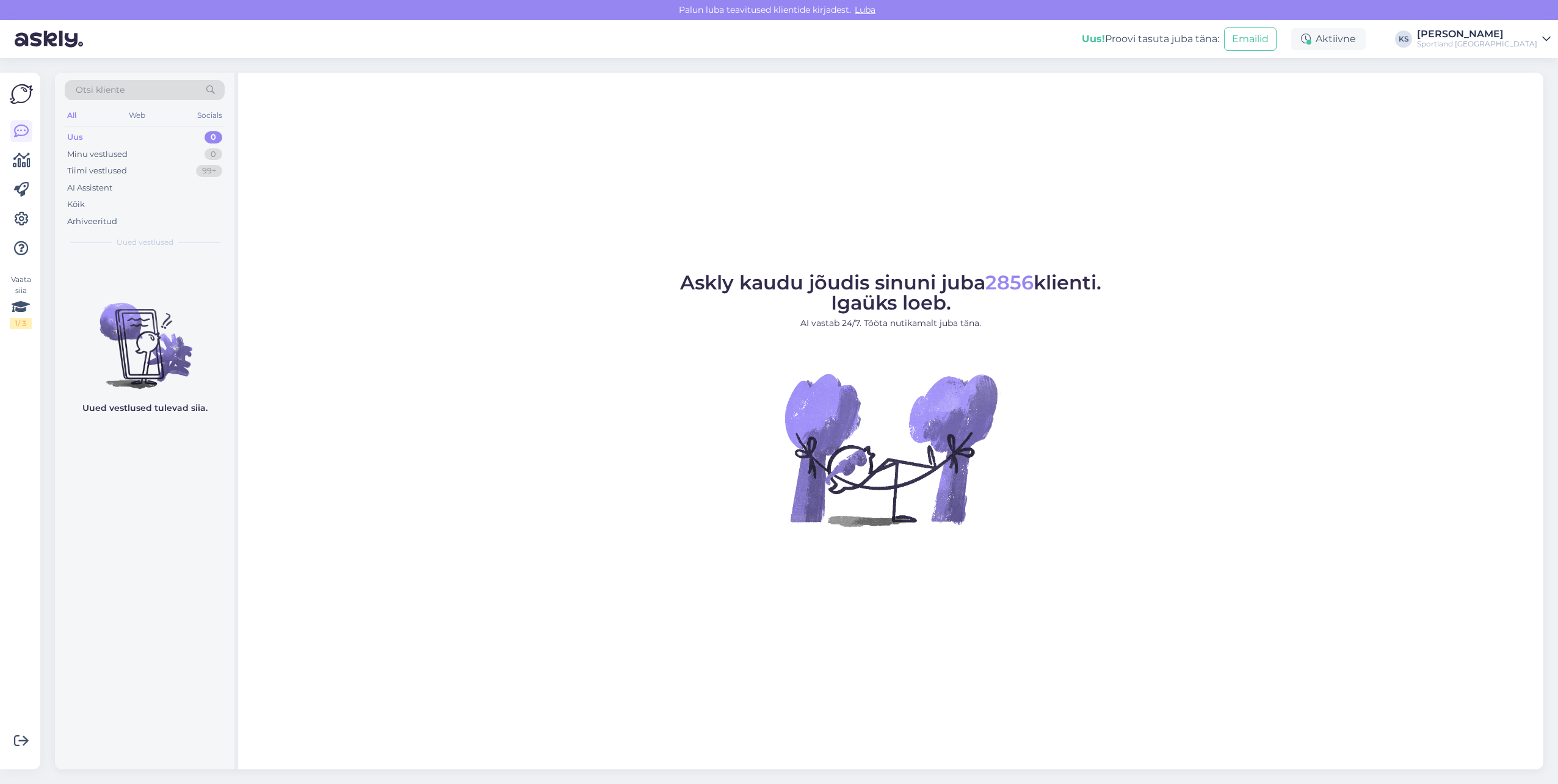
click at [1524, 38] on div "[PERSON_NAME]" at bounding box center [1477, 33] width 120 height 10
click at [1525, 62] on button "Ava" at bounding box center [1528, 68] width 27 height 19
click at [189, 153] on div "Minu vestlused 1" at bounding box center [144, 154] width 160 height 17
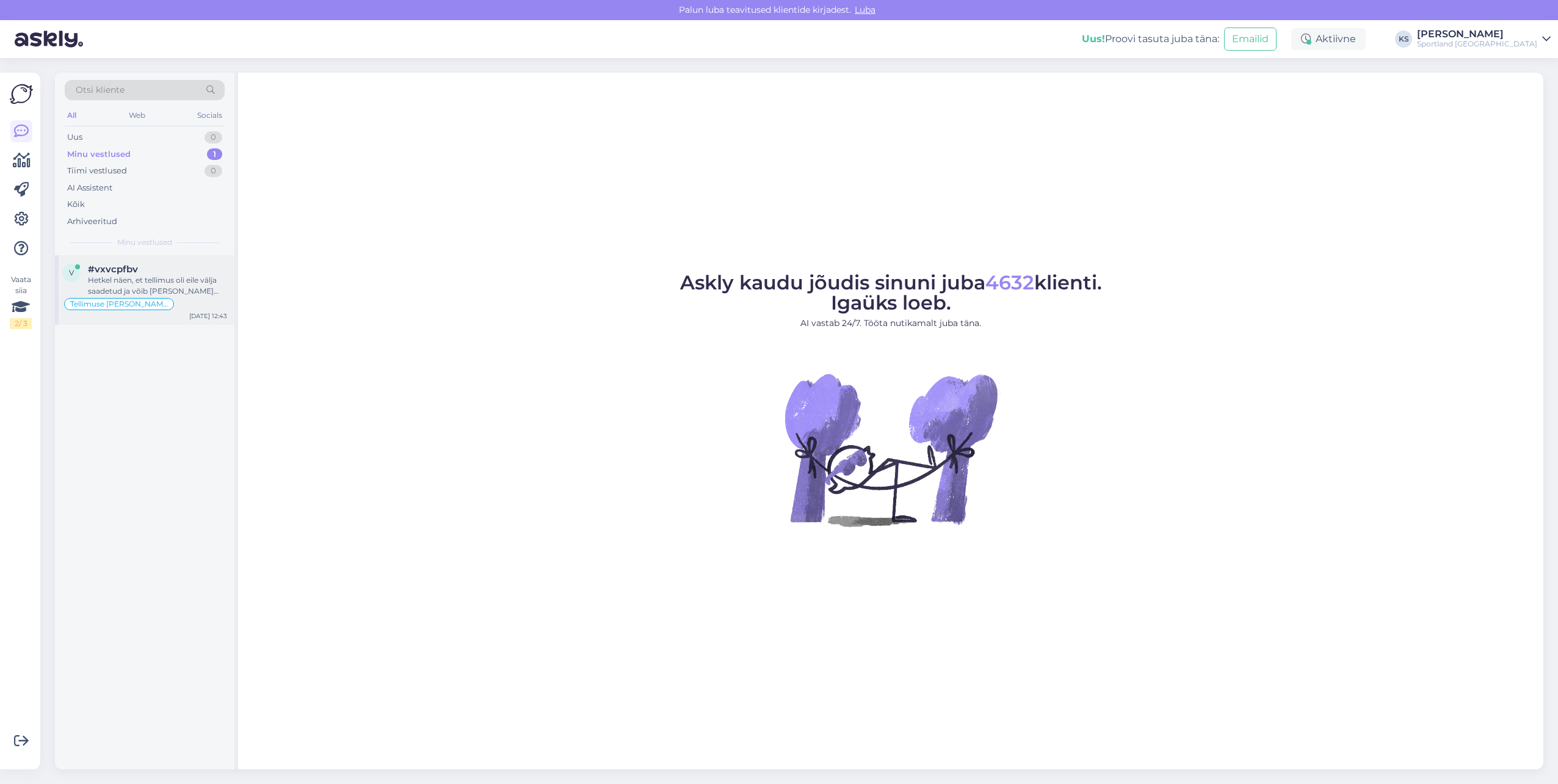
click at [184, 298] on div "Tellimuse [PERSON_NAME] info" at bounding box center [145, 304] width 165 height 15
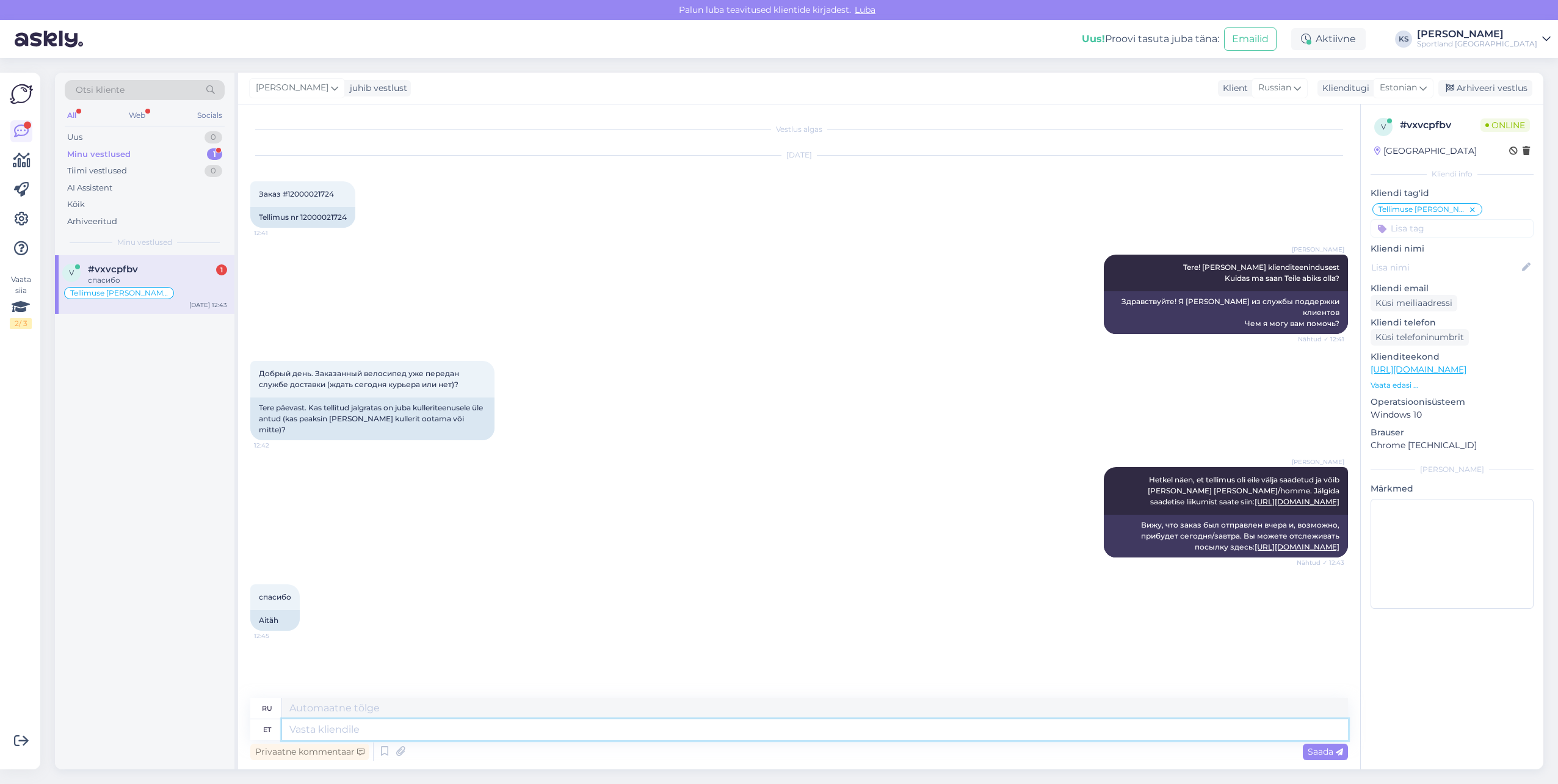
click at [358, 733] on textarea at bounding box center [815, 729] width 1066 height 21
type textarea "Palun, k"
type textarea "Пожалуйста,"
type textarea "Palun, kas am"
type textarea "Пожалуйста, можете"
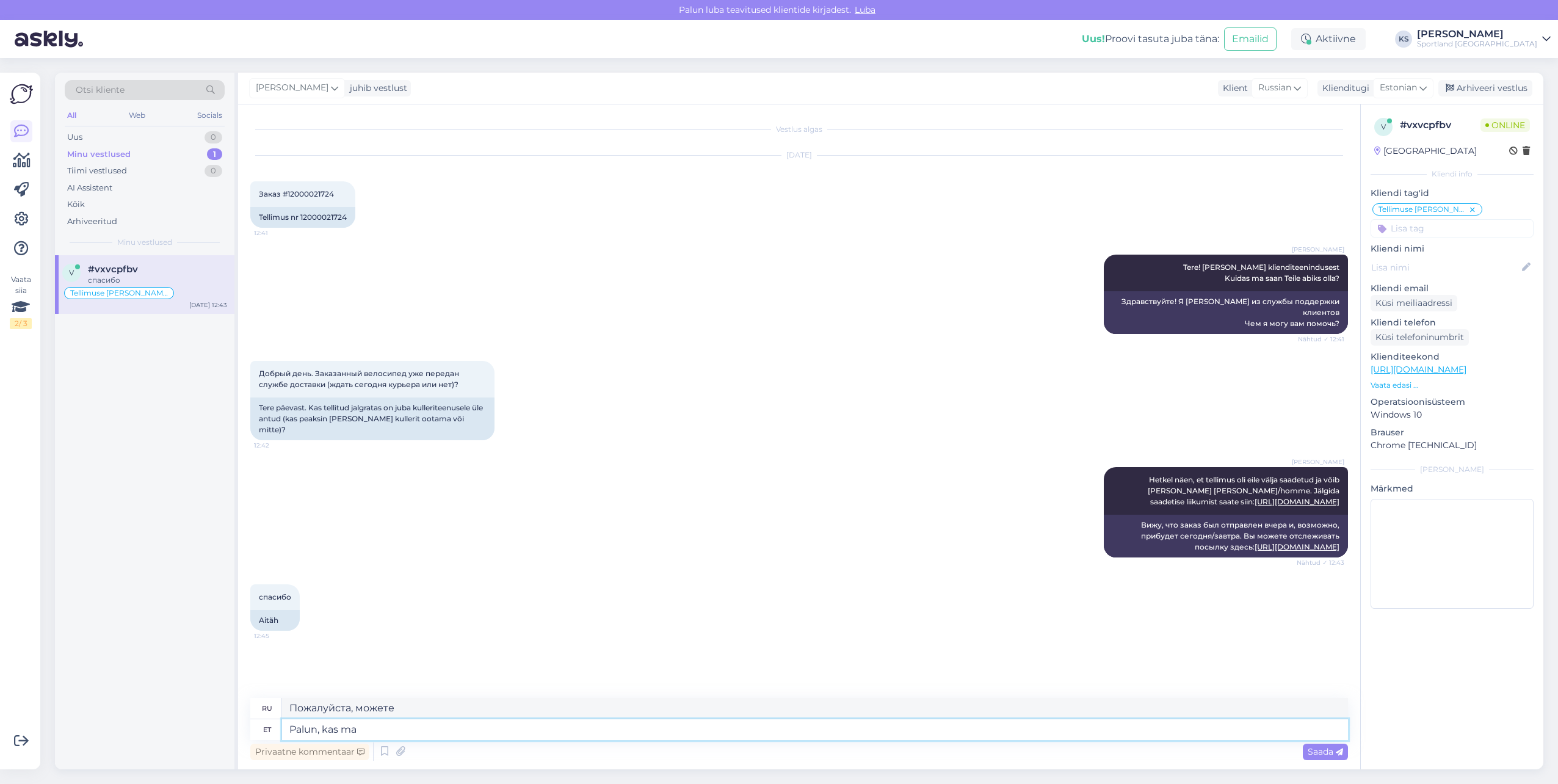
type textarea "Palun, kas ma s"
type textarea "Пожалуйста, можно мне"
type textarea "Palun, kas ma saan teile h"
type textarea "Пожалуйста, могу ли я вас достать?"
type textarea "Palun, kas ma saan teile hetkel v"
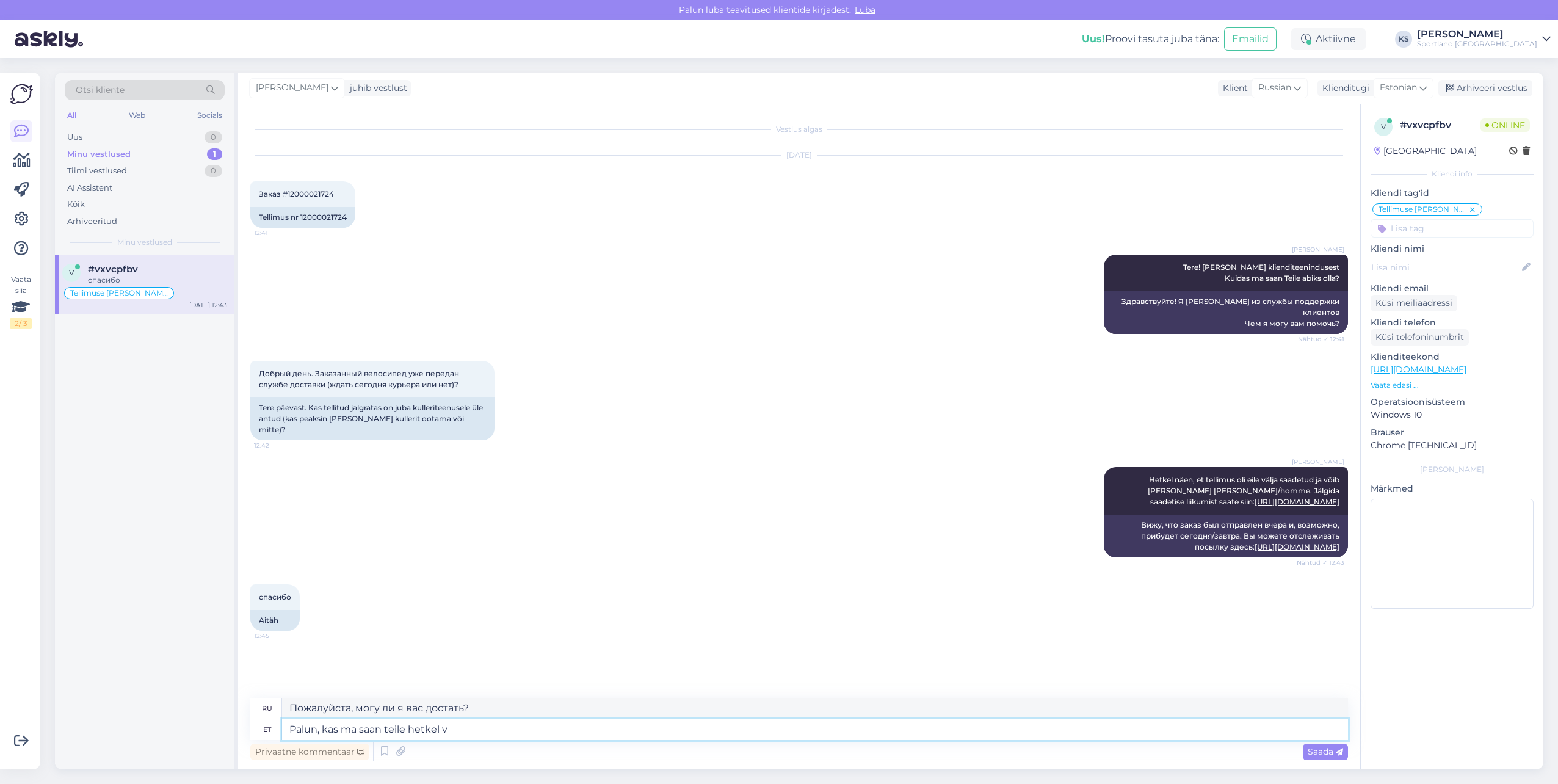
type textarea "Пожалуйста, можно [PERSON_NAME] принять в данный момент?"
type textarea "Palun, kas ma saan teile hetkel veel a"
type textarea "Могу ли я сейчас принести Вам еще?"
type textarea "Palun, kas ma saan teile hetkel veel abiks o"
type textarea "Могу ли я вам сейчас помочь?"
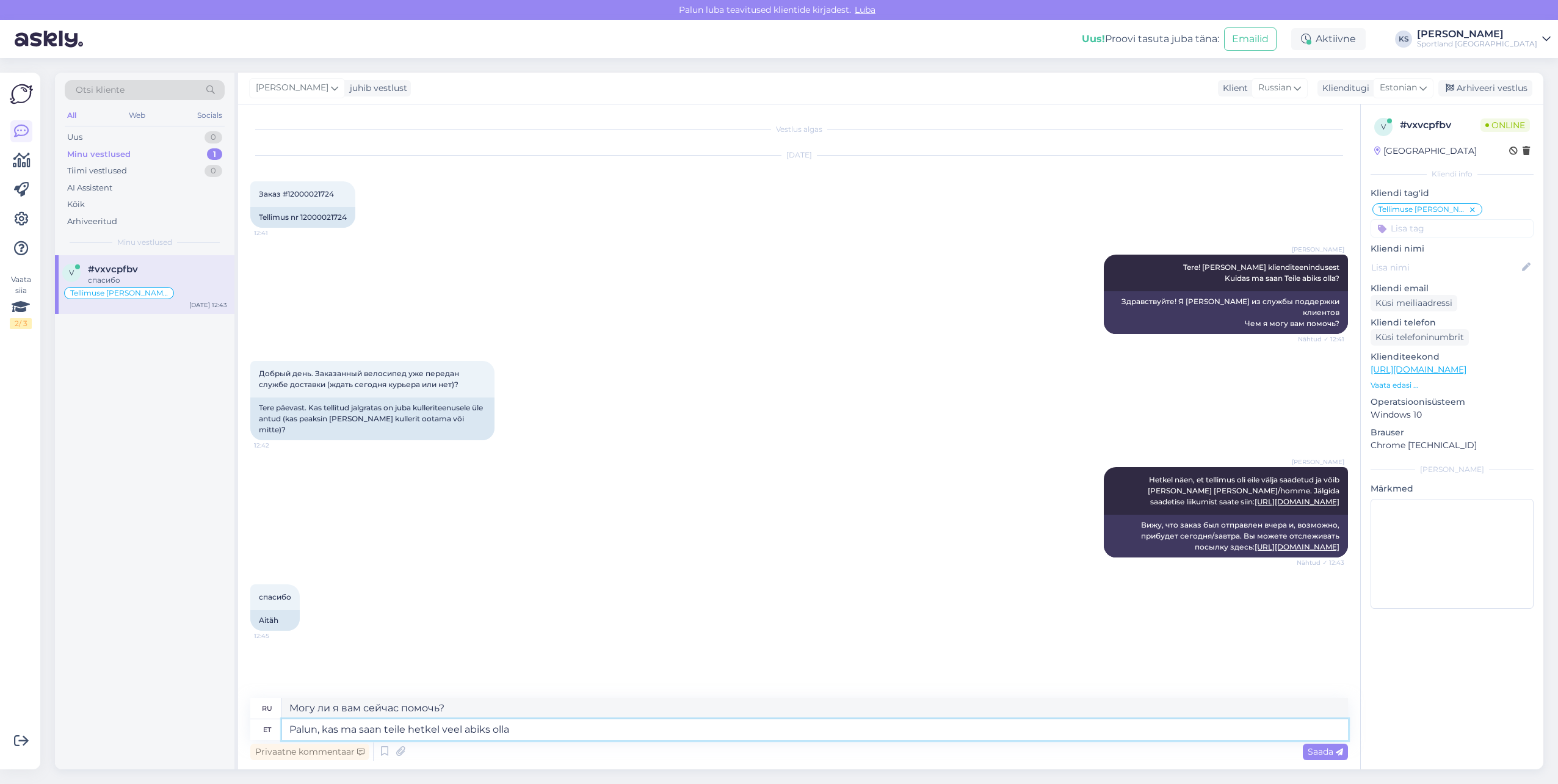
type textarea "Palun, kas ma saan teile hetkel veel abiks olla?"
type textarea "Могу ли я вам еще помочь в это время?"
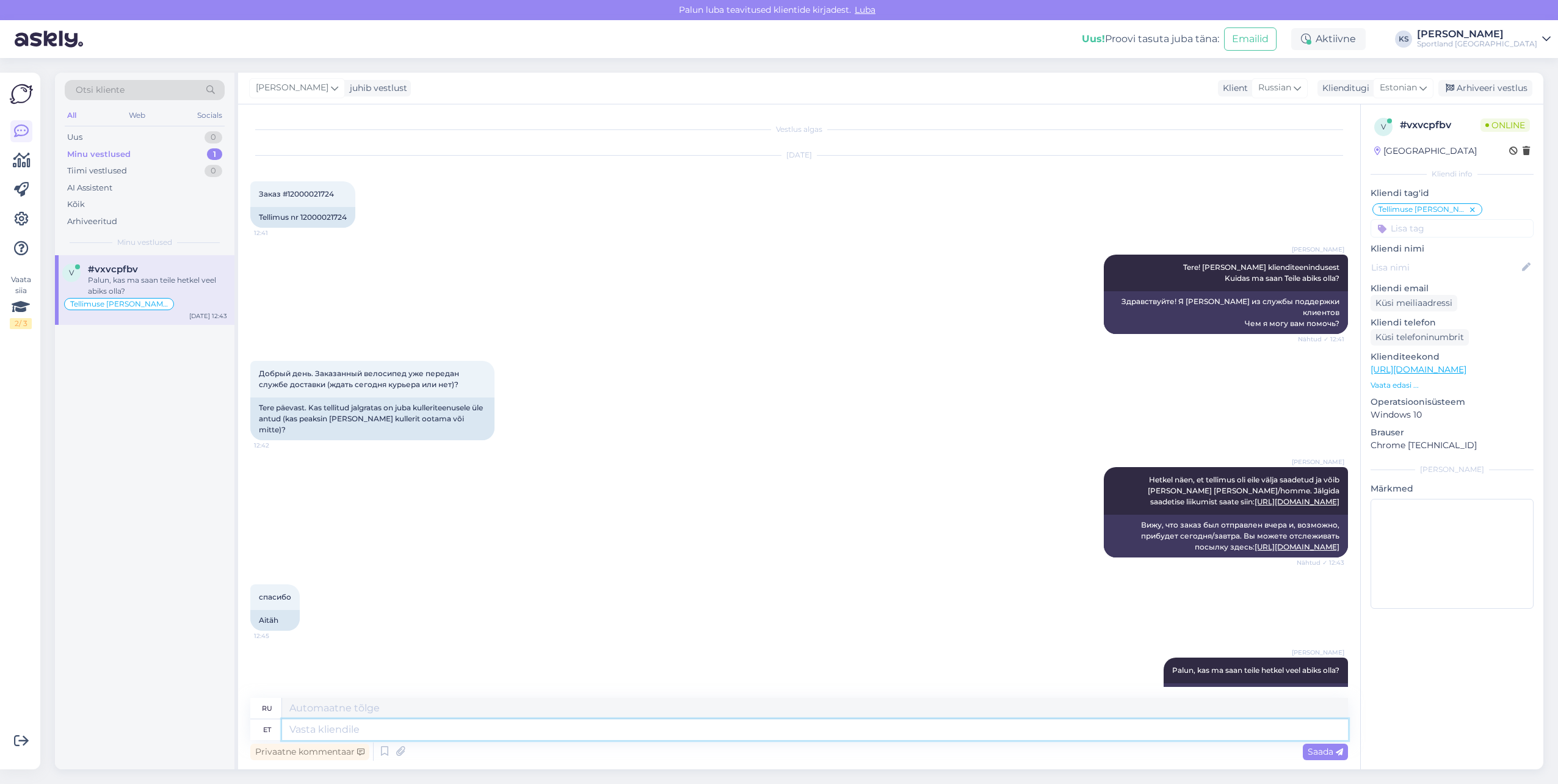
scroll to position [42, 0]
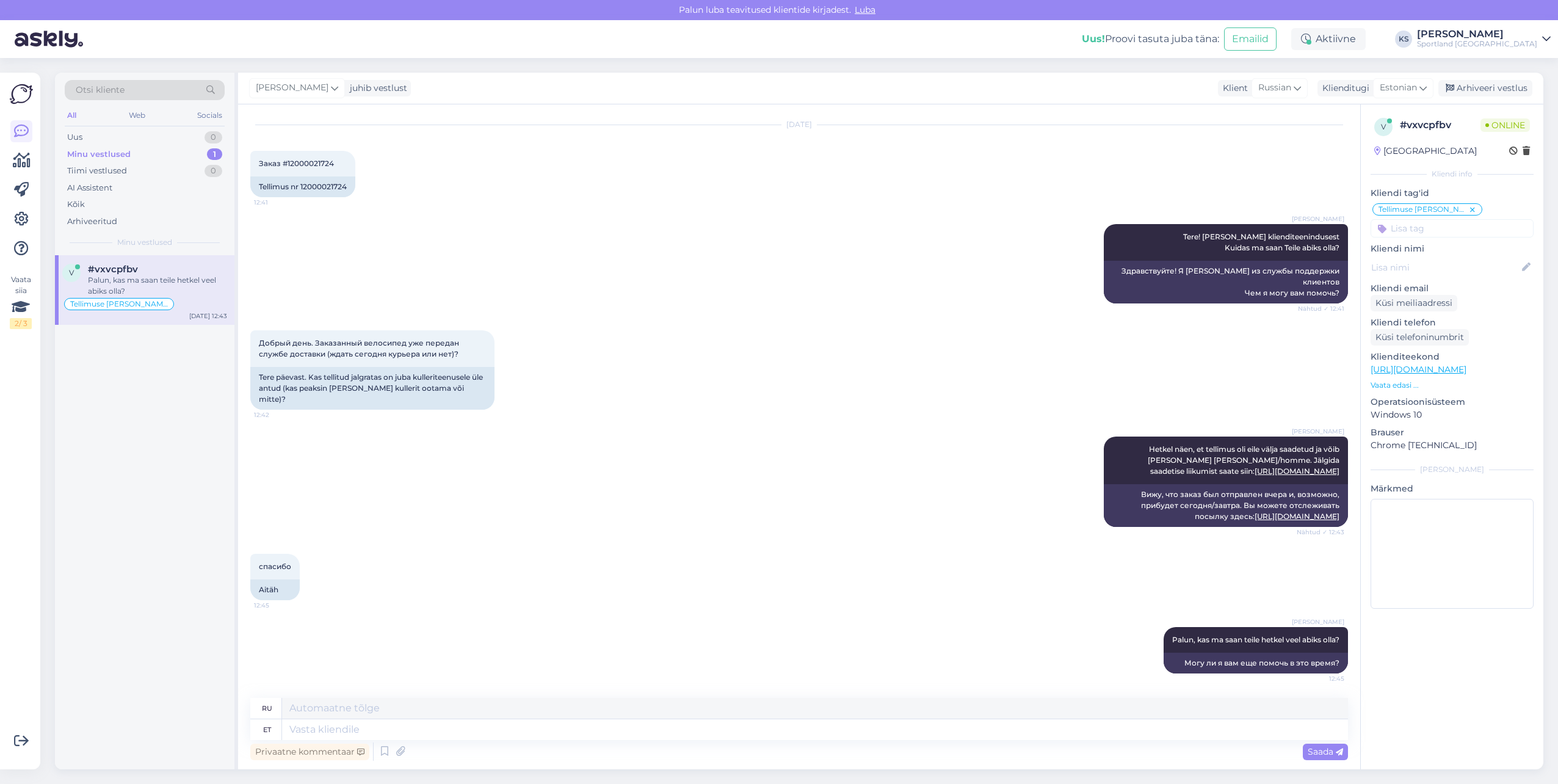
click at [1447, 234] on input at bounding box center [1453, 228] width 163 height 19
type input "j"
type input "ra"
click at [1415, 263] on span "Ratas" at bounding box center [1416, 261] width 21 height 7
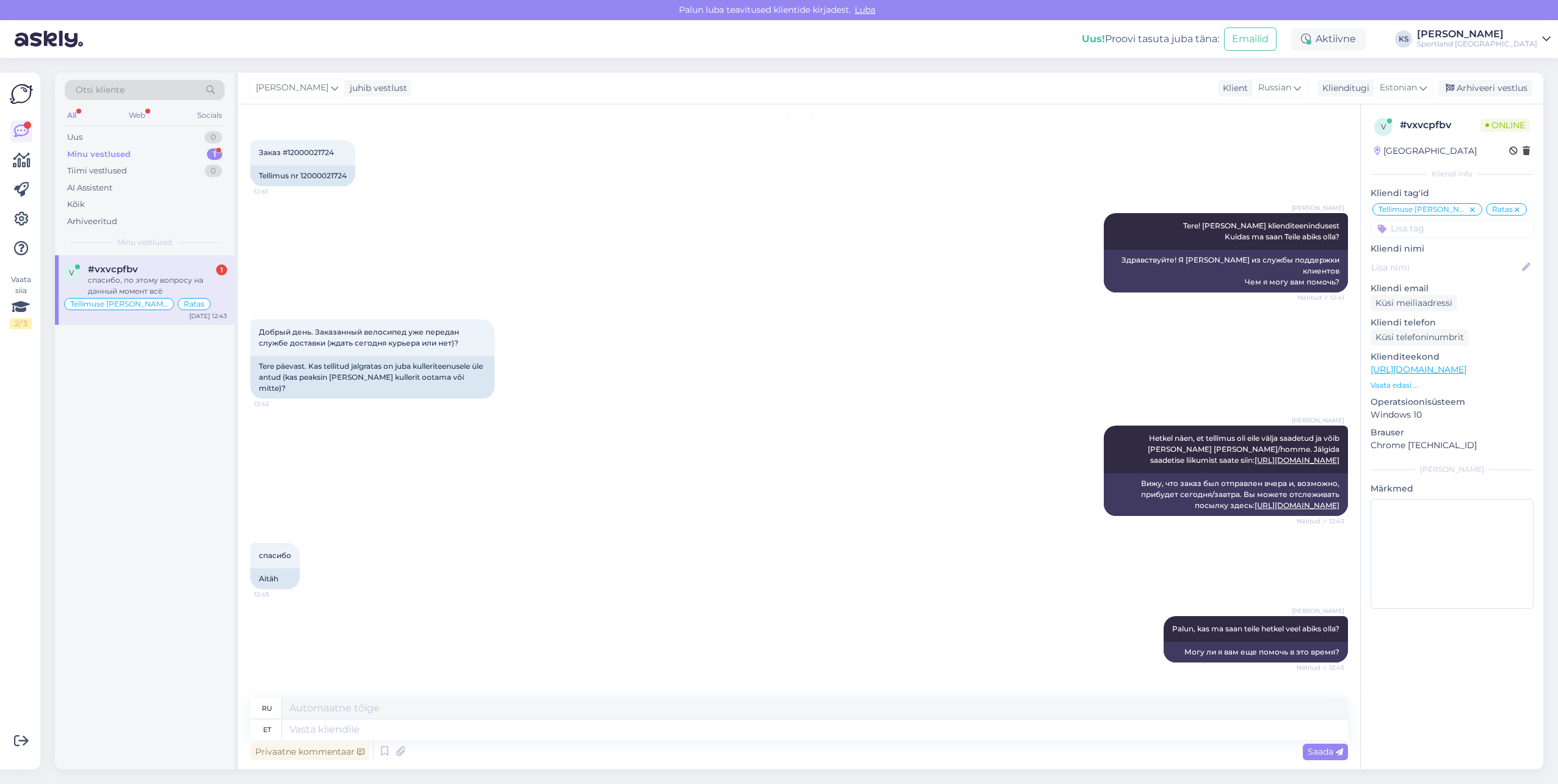
scroll to position [115, 0]
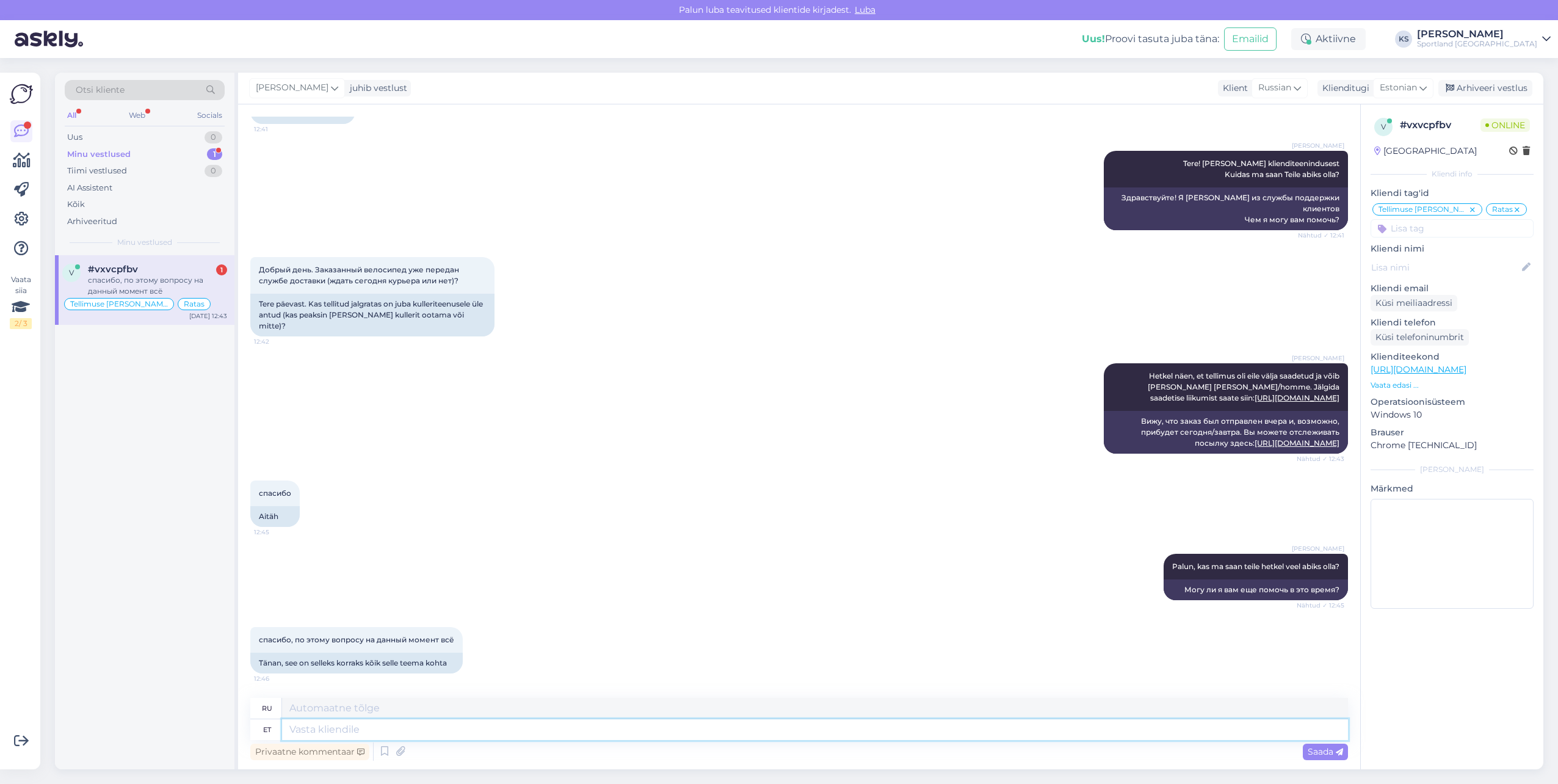
click at [448, 742] on div "ru et Privaatne kommentaar Saada" at bounding box center [799, 731] width 1098 height 65
type textarea "Suoer, s"
type textarea "прямой,"
type textarea "Super, s"
type textarea "Большой,"
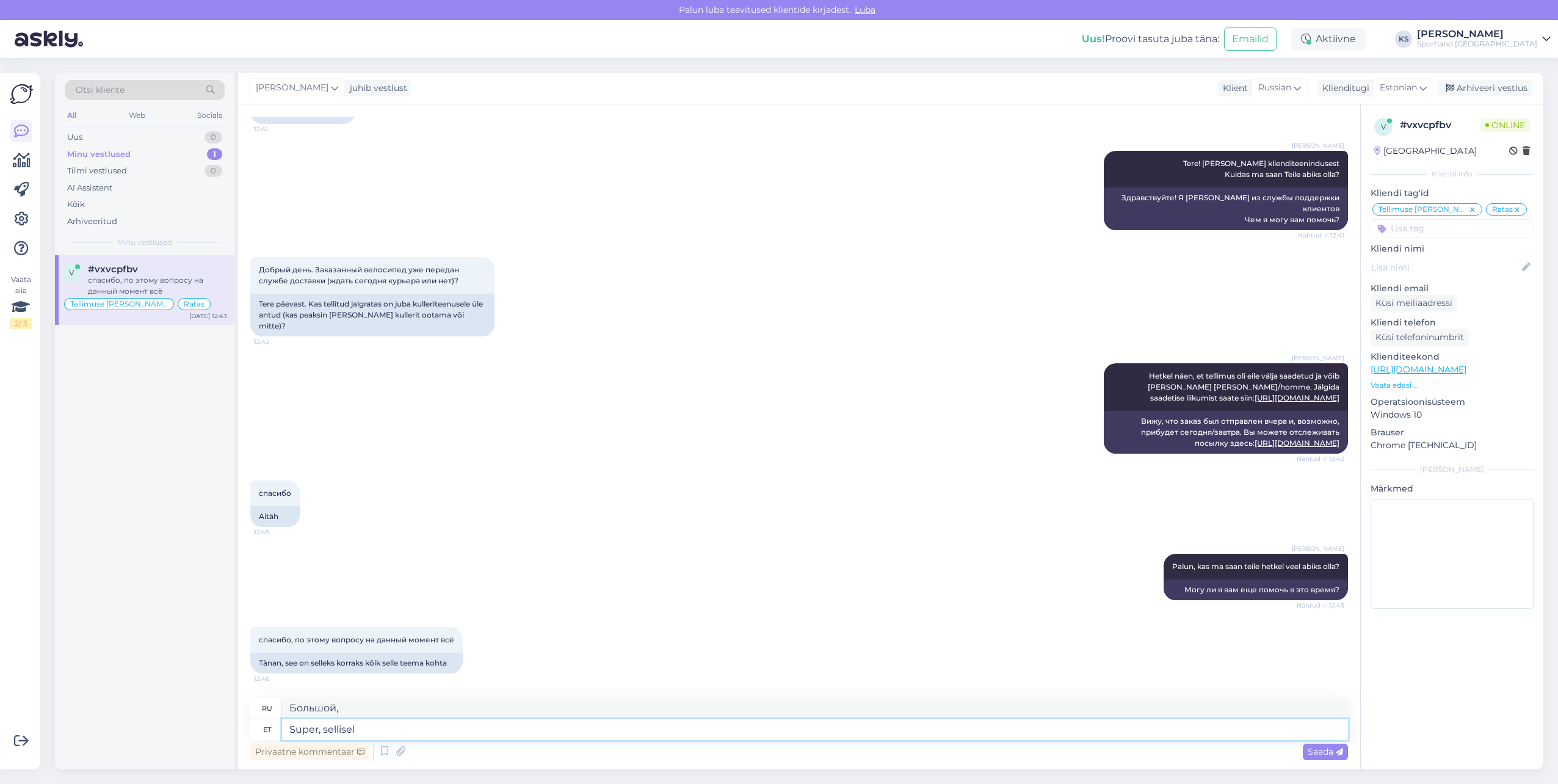
type textarea "Super, sellisel j"
type textarea "Отлично, вот так"
type textarea "Super, sellisel juhul s"
type textarea "Отлично, в таком случае."
type textarea "Super, sellisel juhul soovin te"
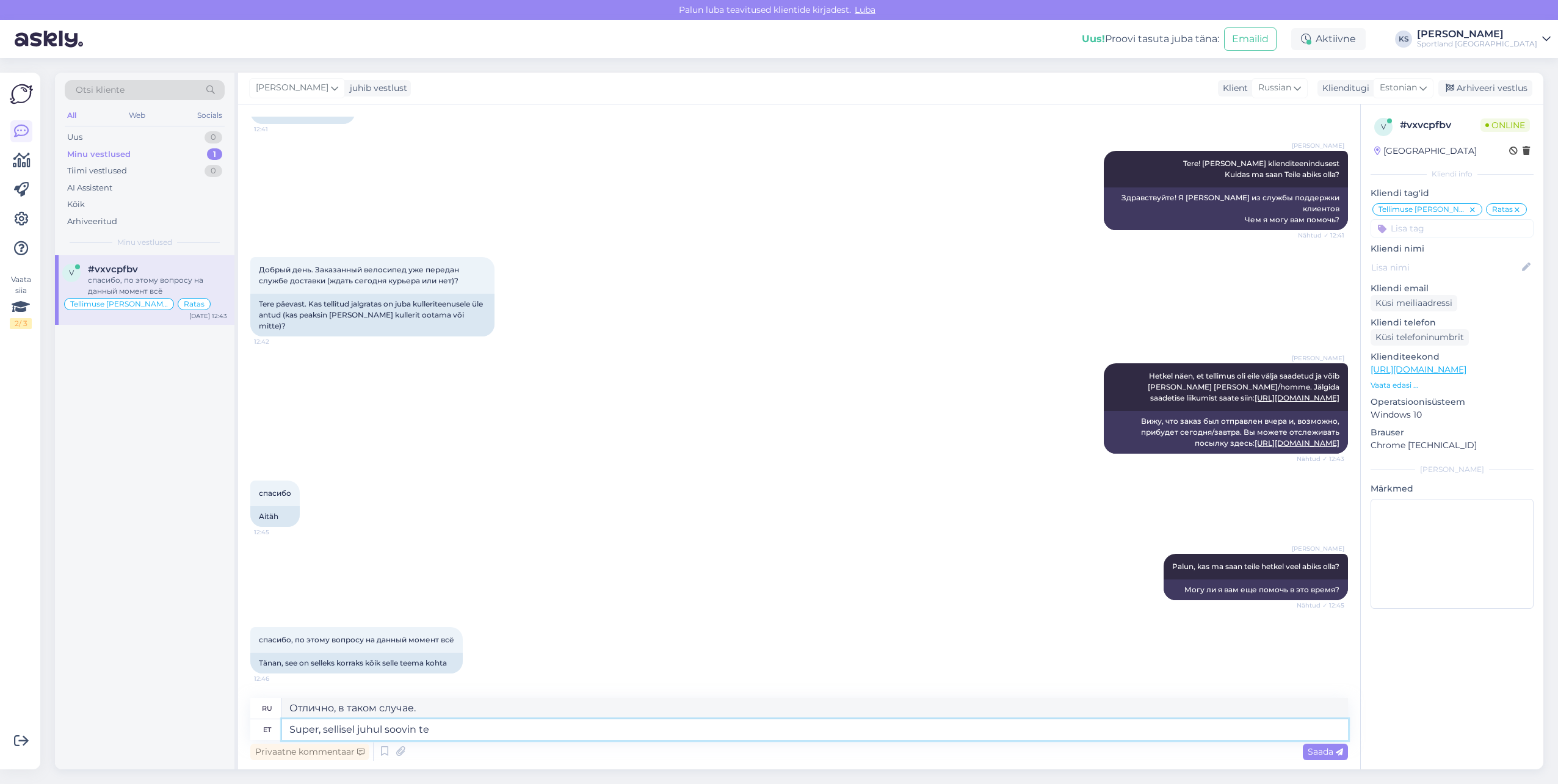
type textarea "Отлично, в таком случае я бы хотел"
type textarea "Super, sellisel juhul soovin teile"
type textarea "Отлично, в таком случае я желаю вам"
type textarea "Super, sellisel juhul soovin teile ilusat"
type textarea "Отлично, в таком случае желаю вам прекрасного"
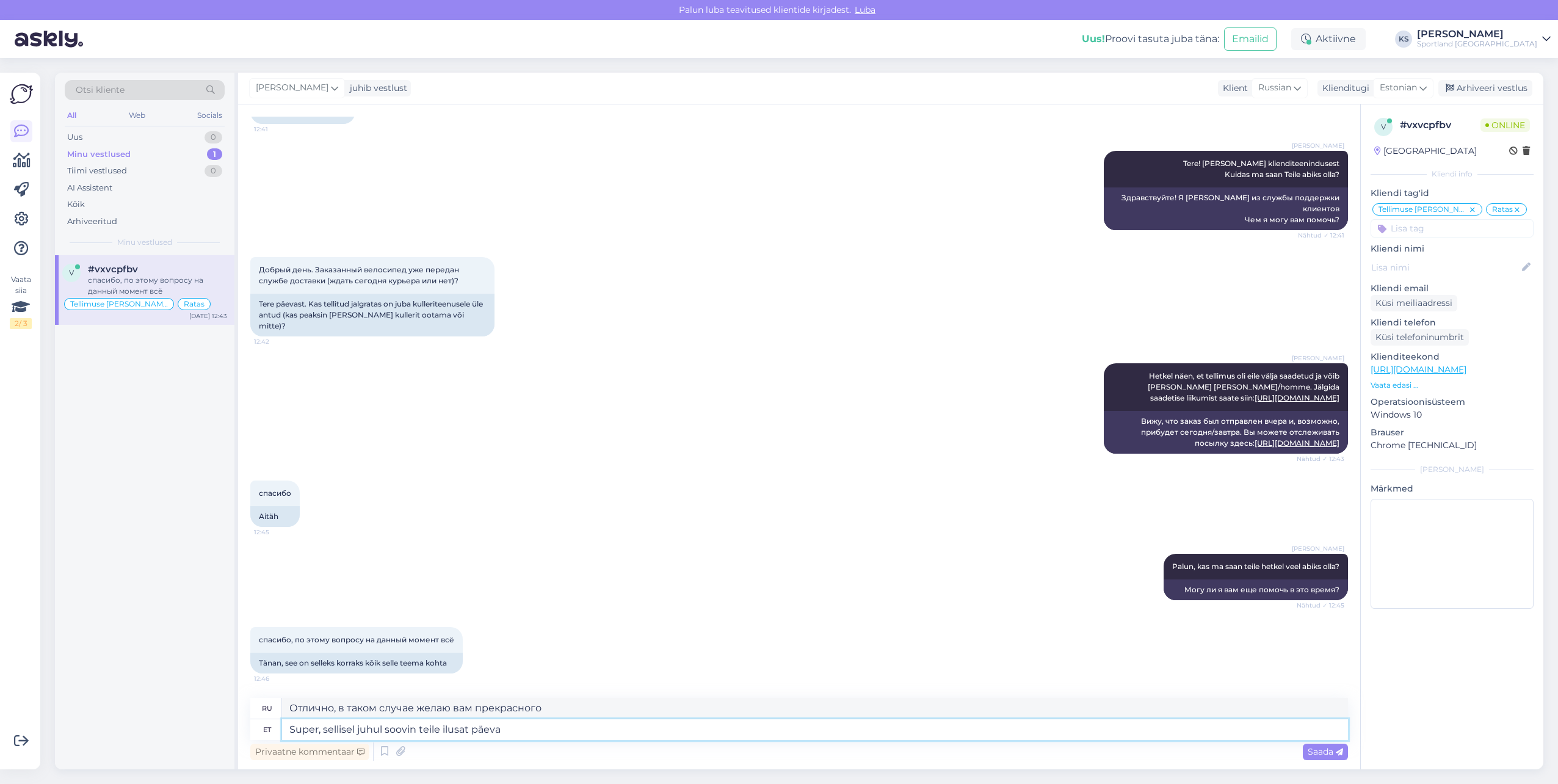
type textarea "Super, sellisel juhul soovin teile ilusat päeva!"
type textarea "Отлично, в таком случае желаю вам хорошего дня!"
click at [542, 733] on textarea "Super, sellisel juhul soovin teile ilusat päeva!" at bounding box center [815, 729] width 1066 height 21
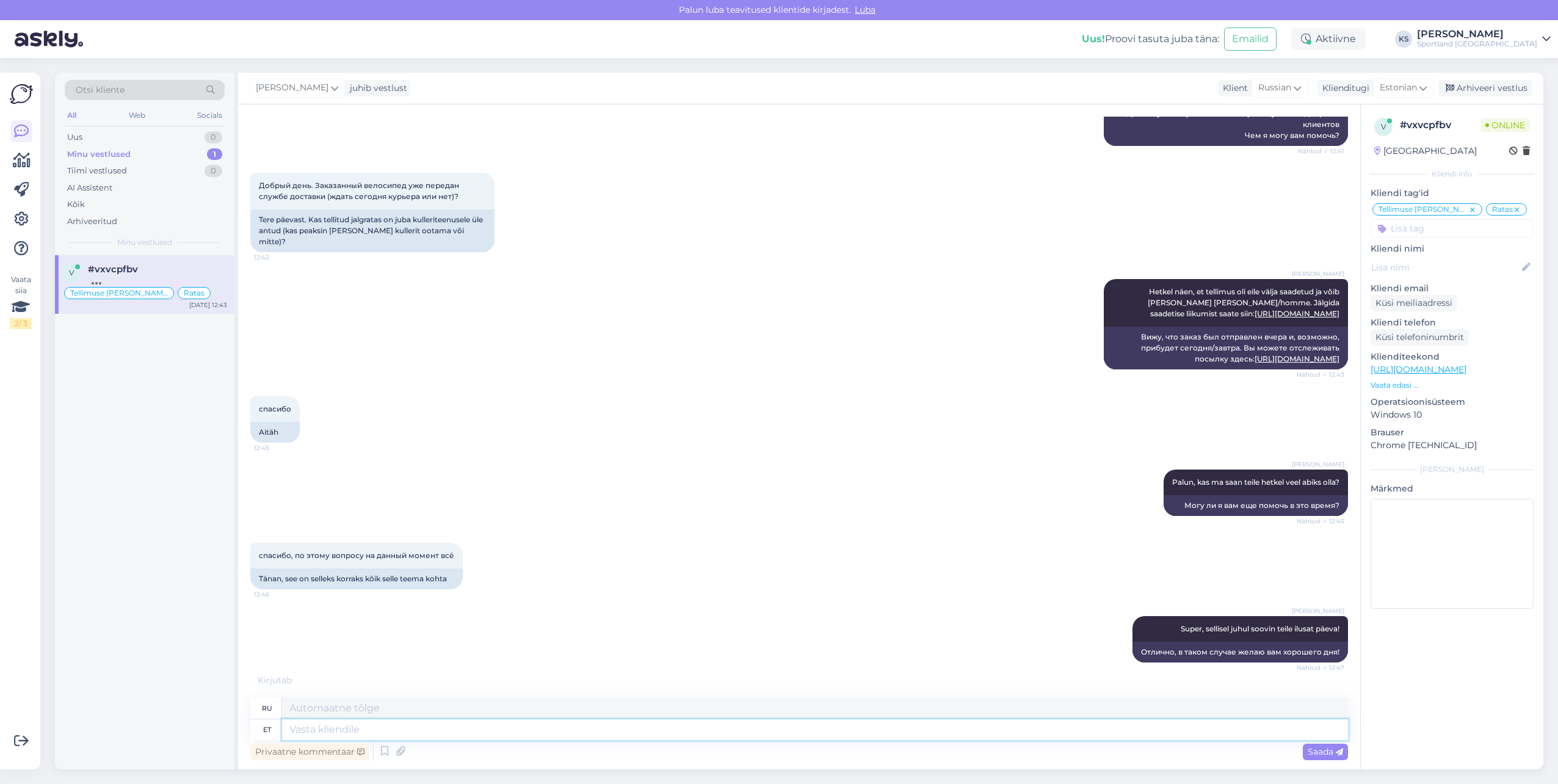
scroll to position [261, 0]
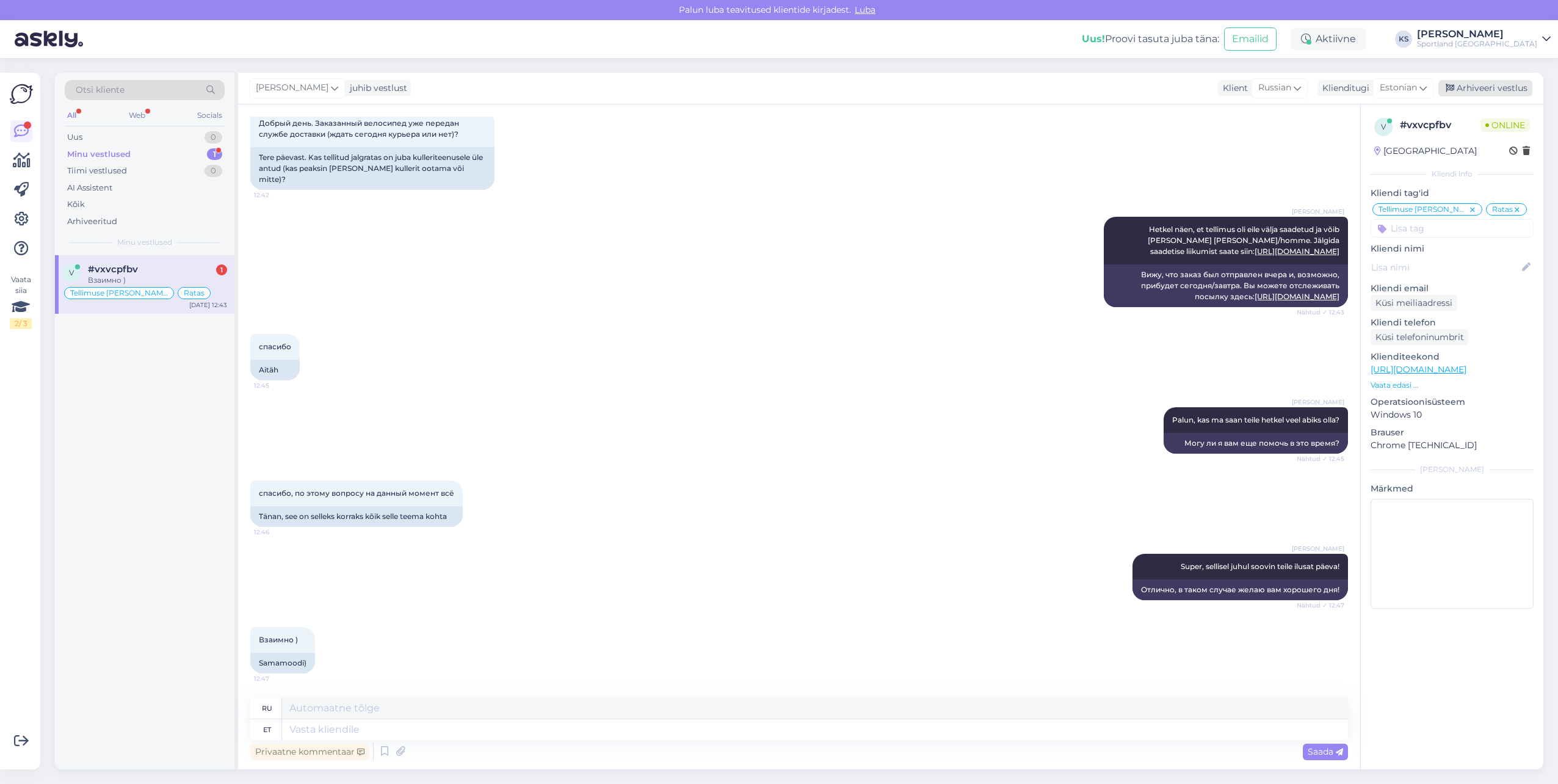
click at [1496, 91] on div "Arhiveeri vestlus" at bounding box center [1485, 88] width 94 height 16
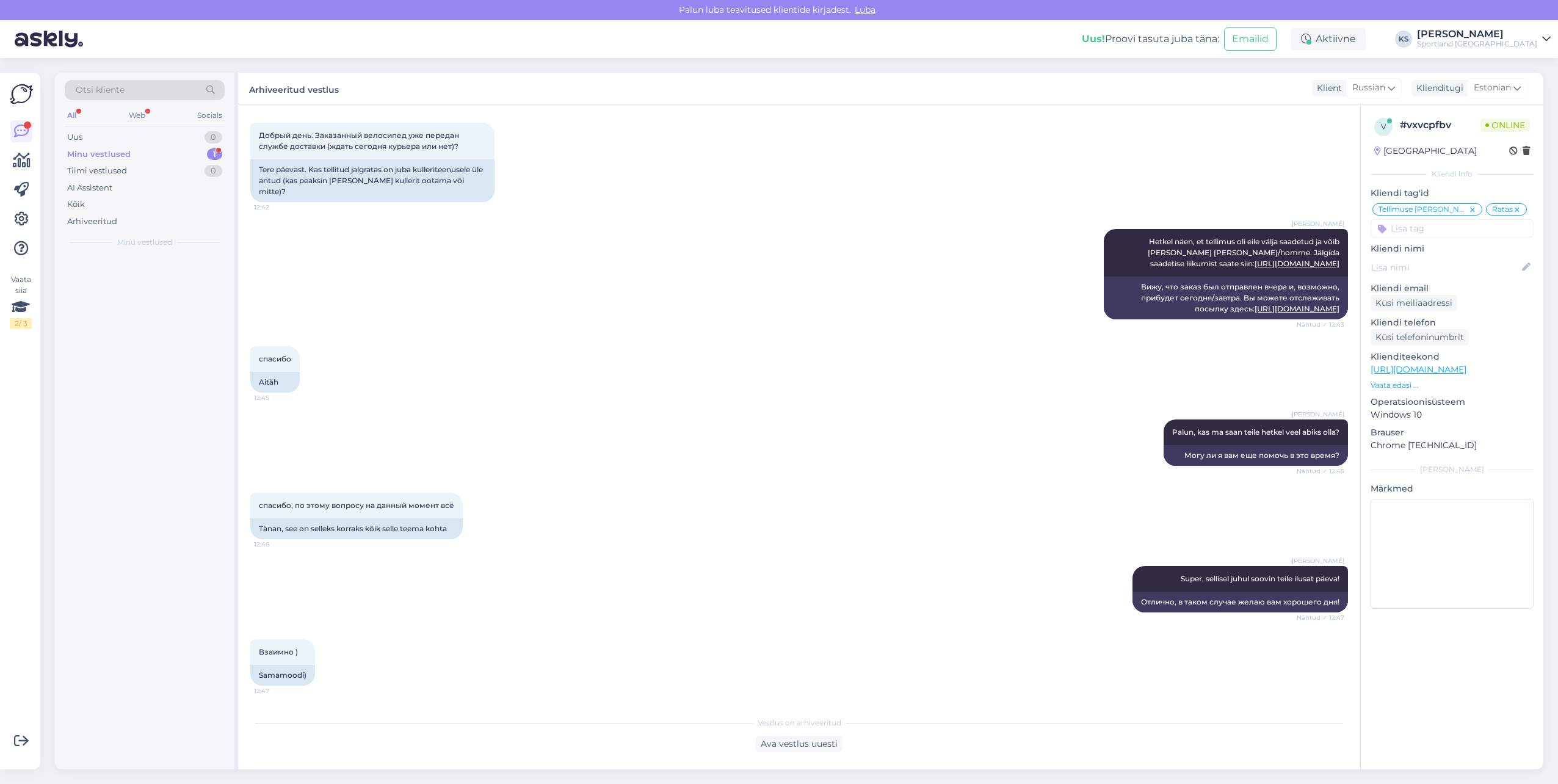
scroll to position [249, 0]
click at [201, 136] on div "Uus 1" at bounding box center [144, 137] width 160 height 17
click at [172, 290] on div "Tellimus #4000480346 kas see on veel jōus" at bounding box center [157, 286] width 139 height 22
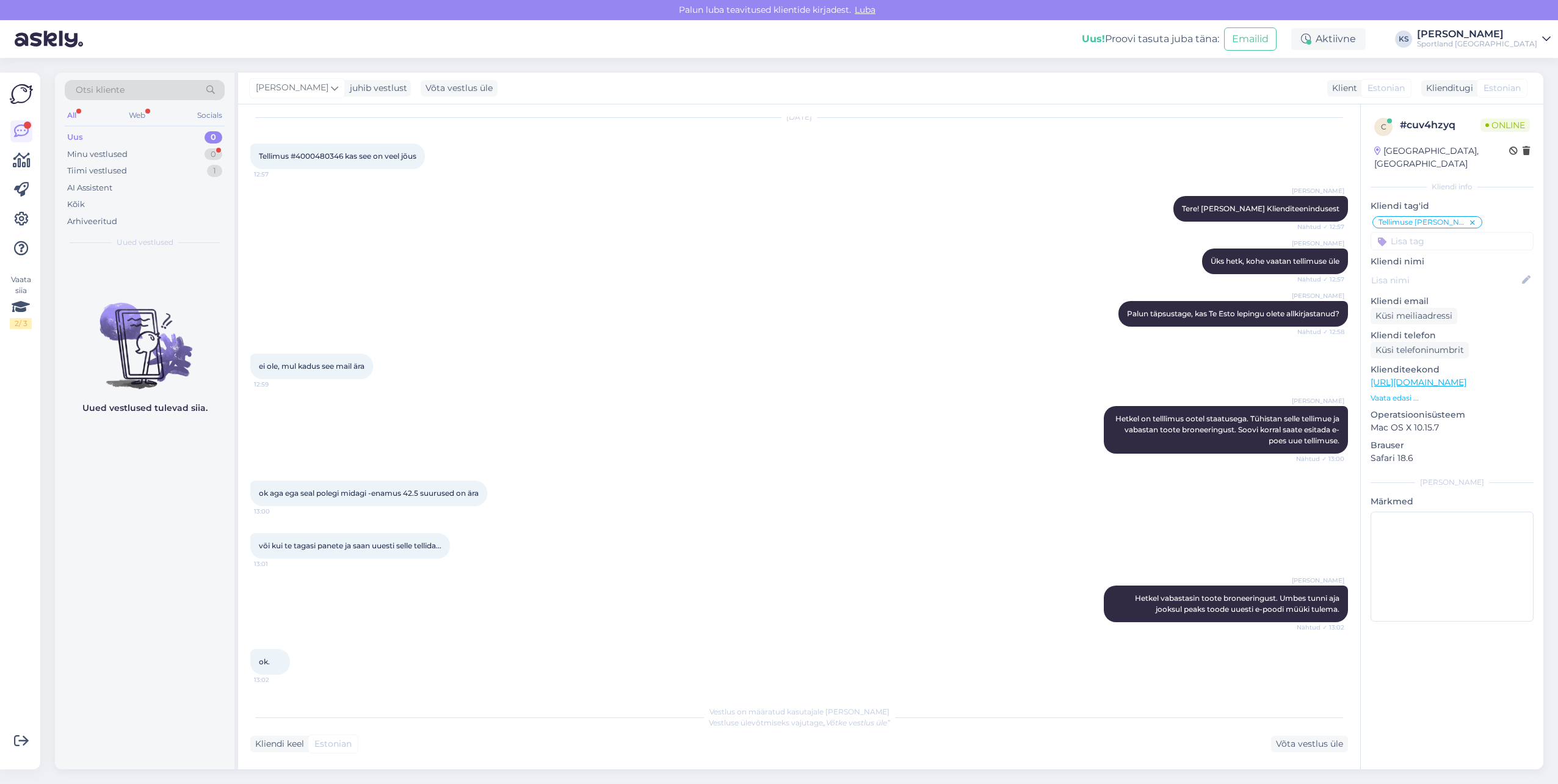
scroll to position [91, 0]
